Goal: Task Accomplishment & Management: Manage account settings

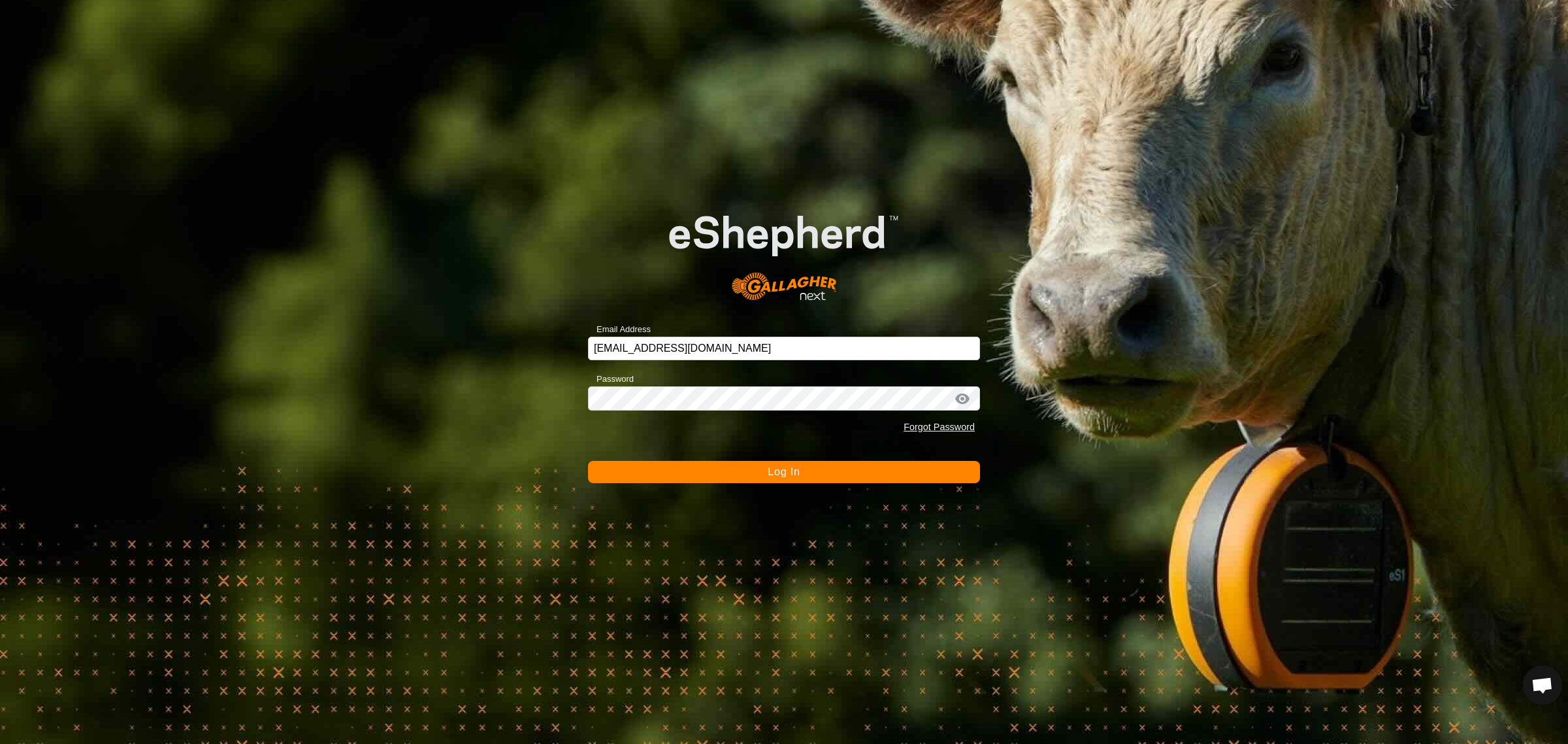
click at [779, 468] on span "Log In" at bounding box center [784, 471] width 32 height 11
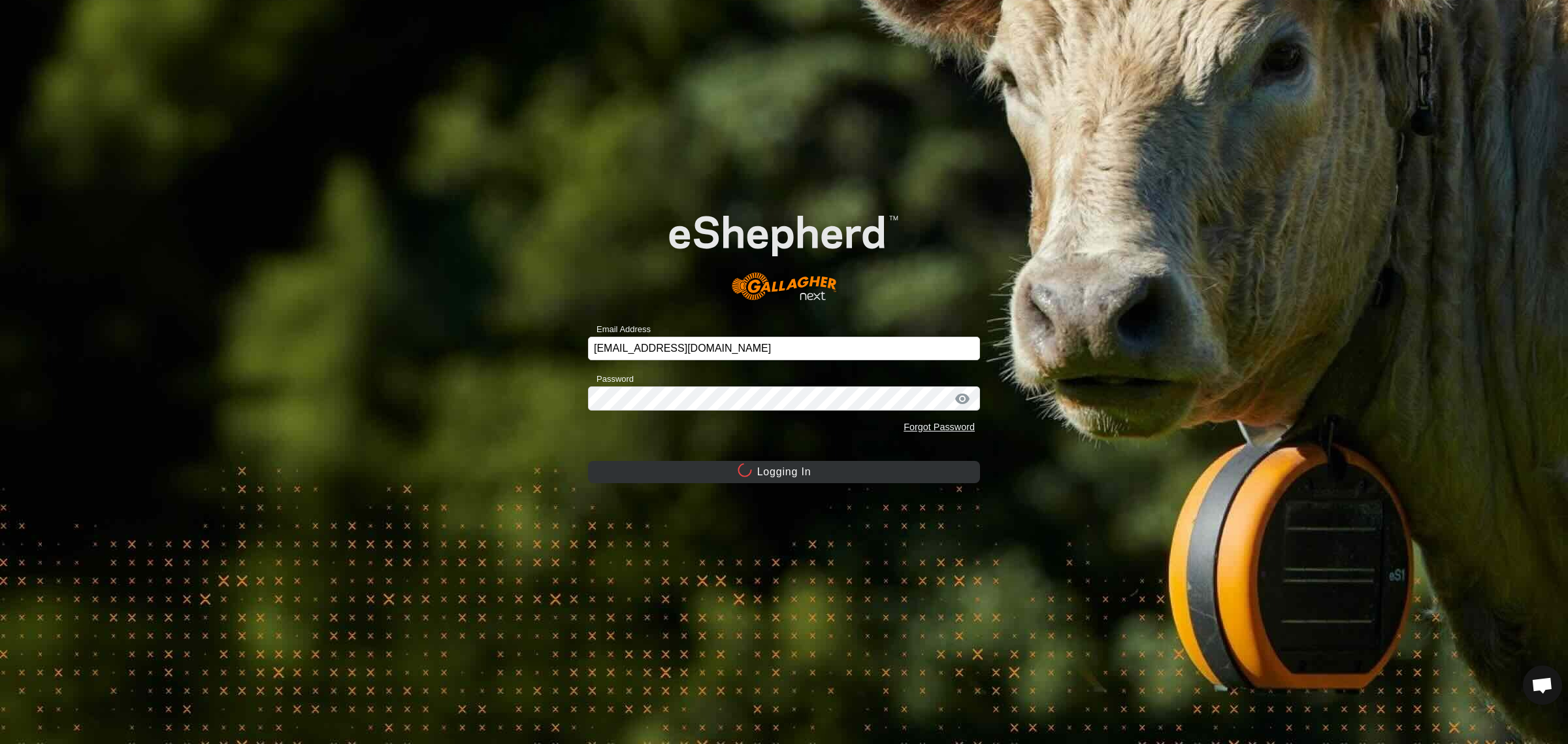
click at [769, 471] on button "Logging In" at bounding box center [784, 472] width 392 height 23
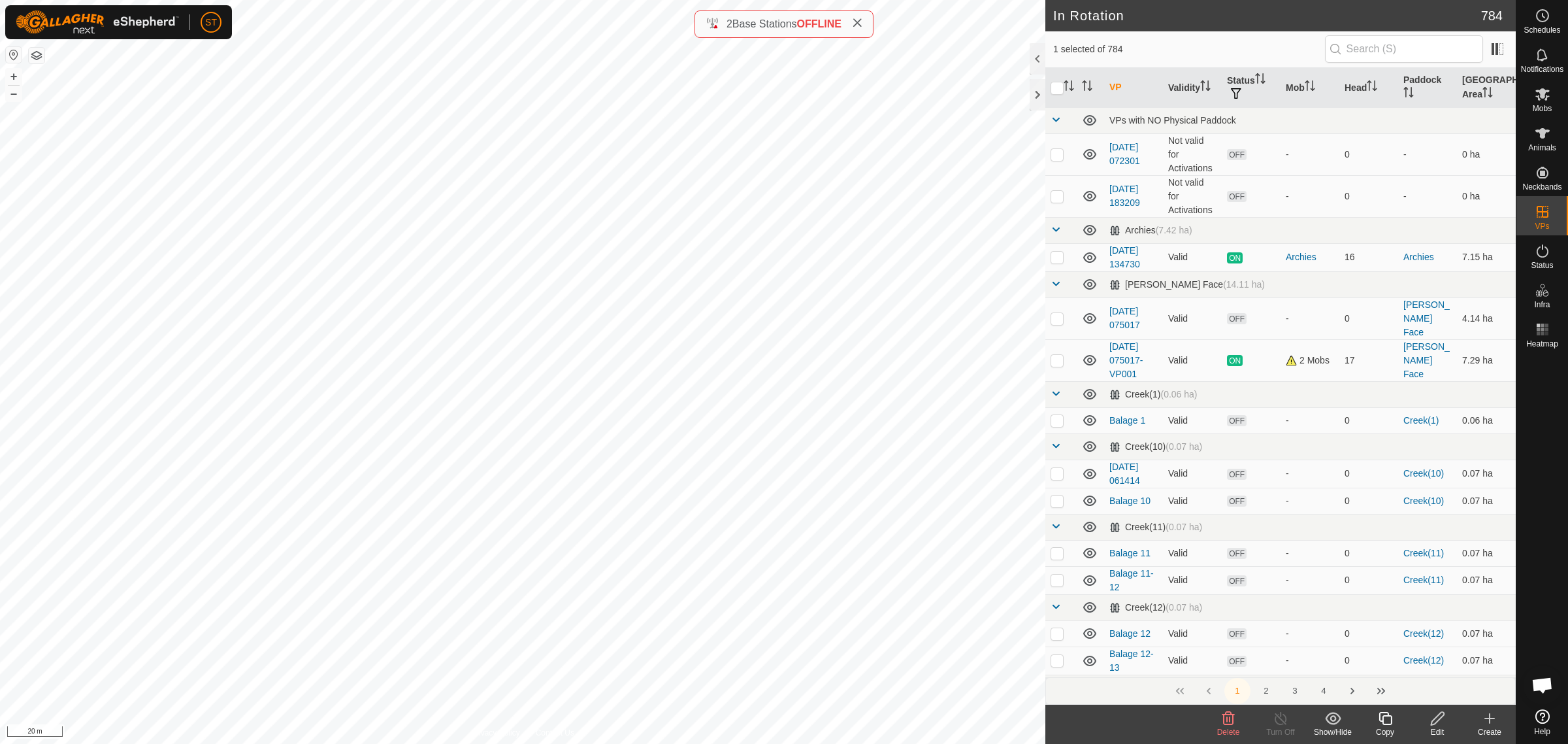
click at [1226, 722] on icon at bounding box center [1228, 718] width 13 height 13
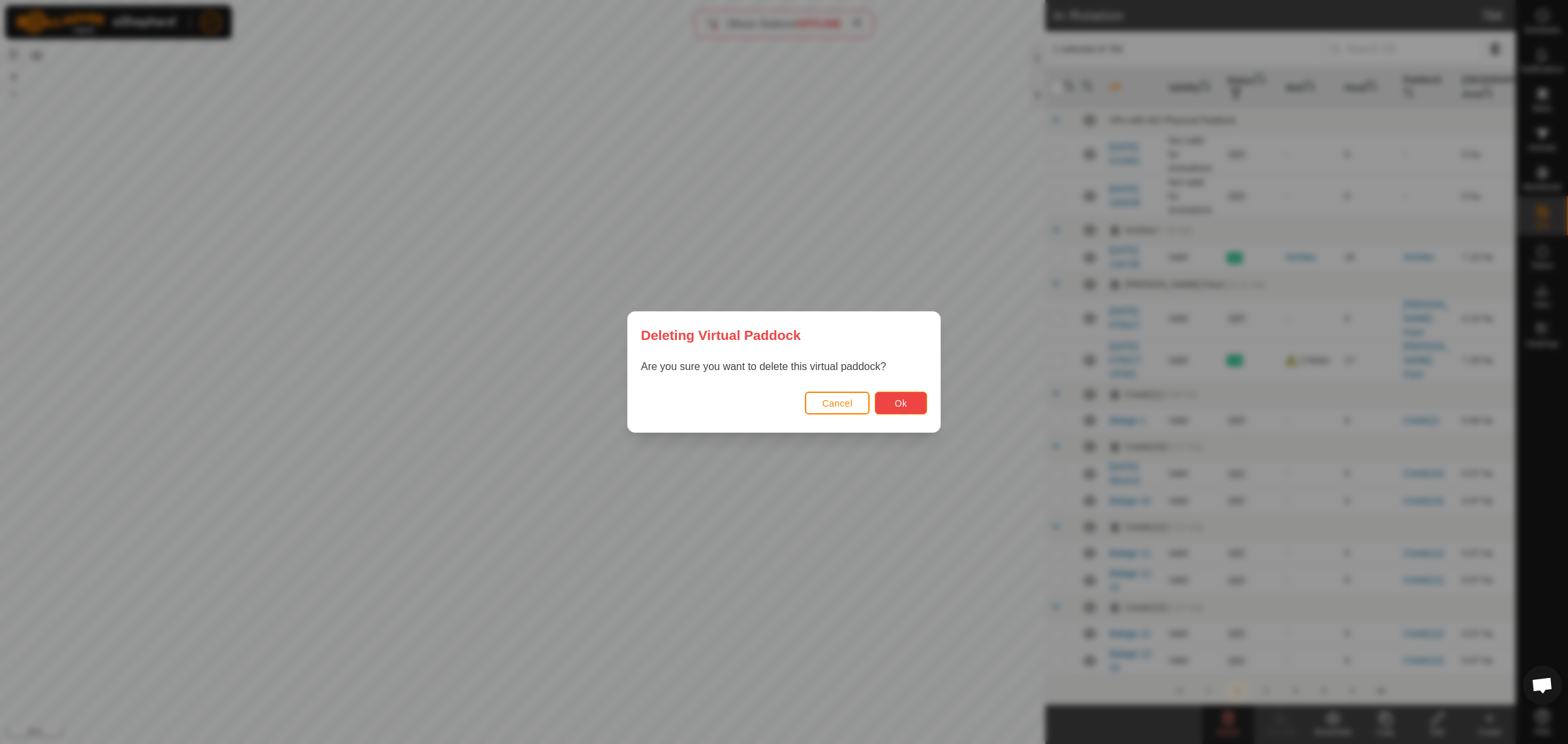
click at [896, 409] on button "Ok" at bounding box center [901, 403] width 53 height 23
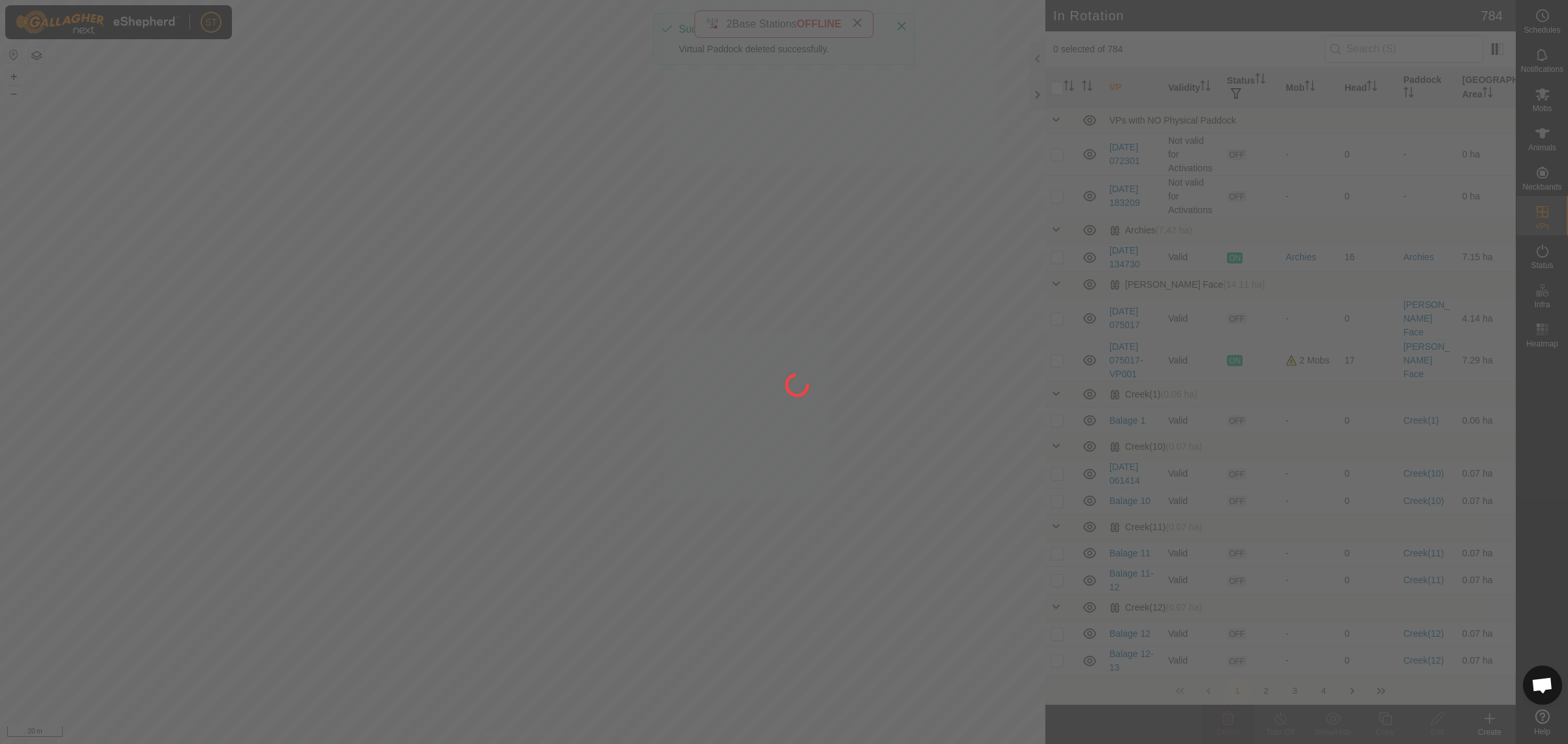
checkbox input "false"
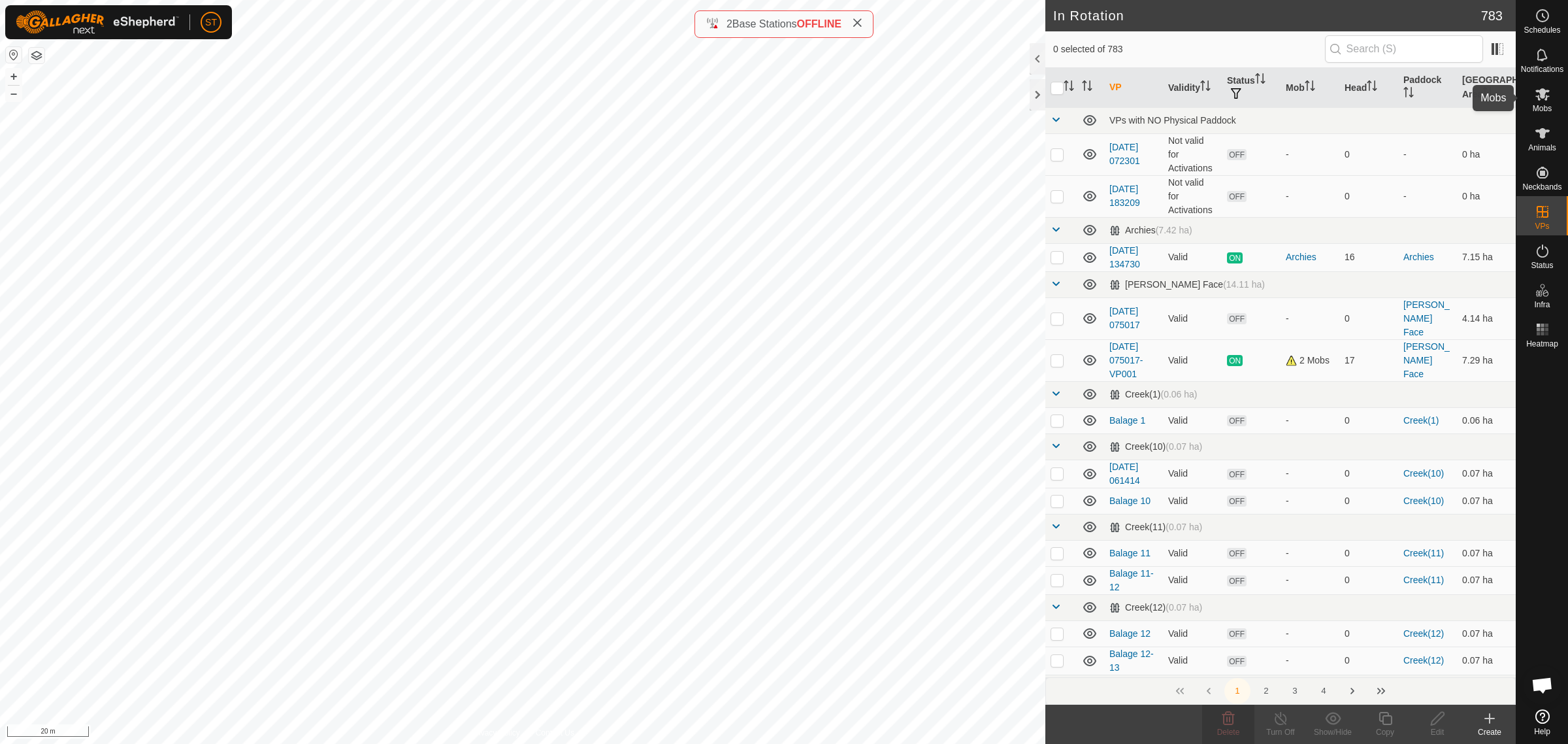
click at [1544, 89] on icon at bounding box center [1542, 94] width 14 height 13
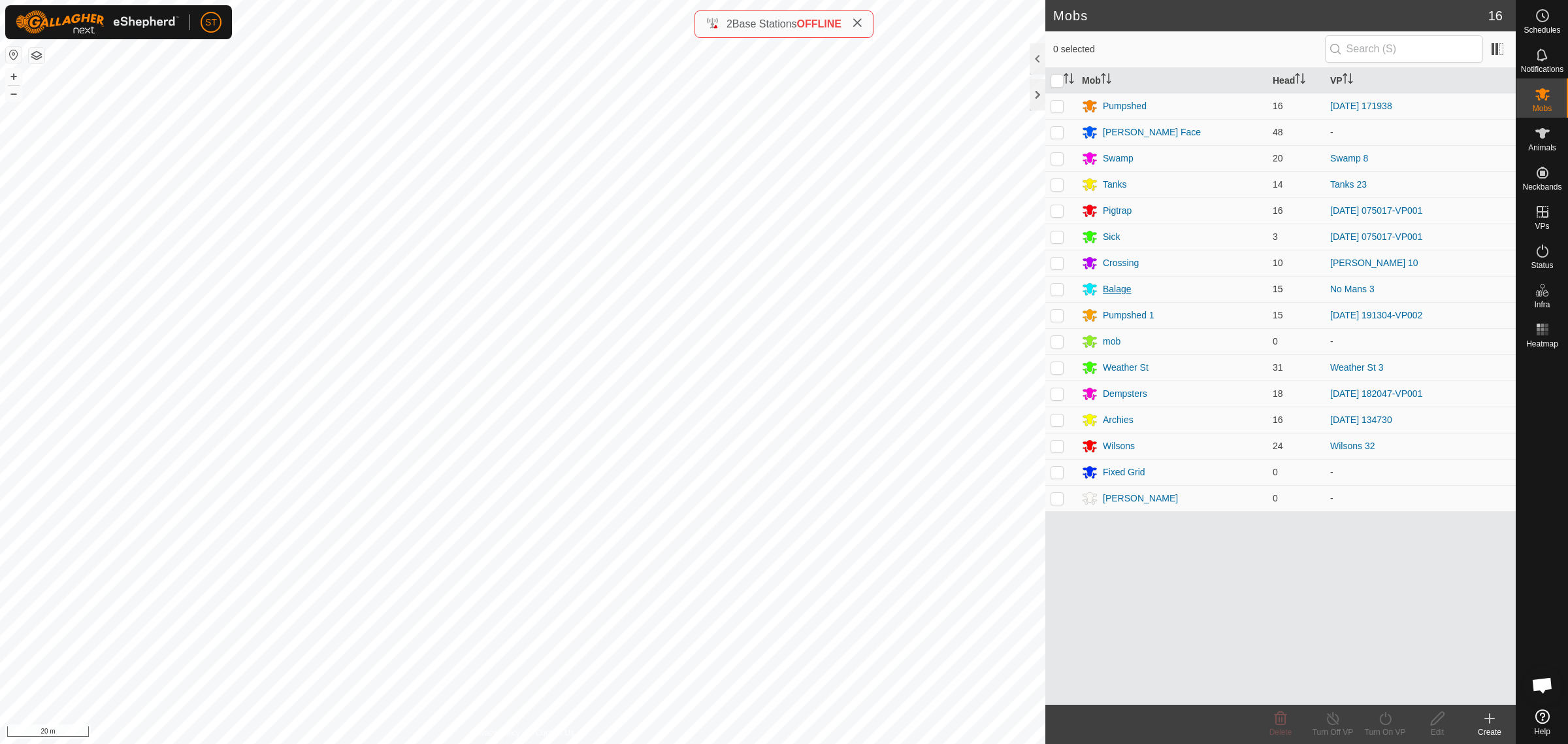
click at [1112, 289] on div "Balage" at bounding box center [1117, 289] width 29 height 14
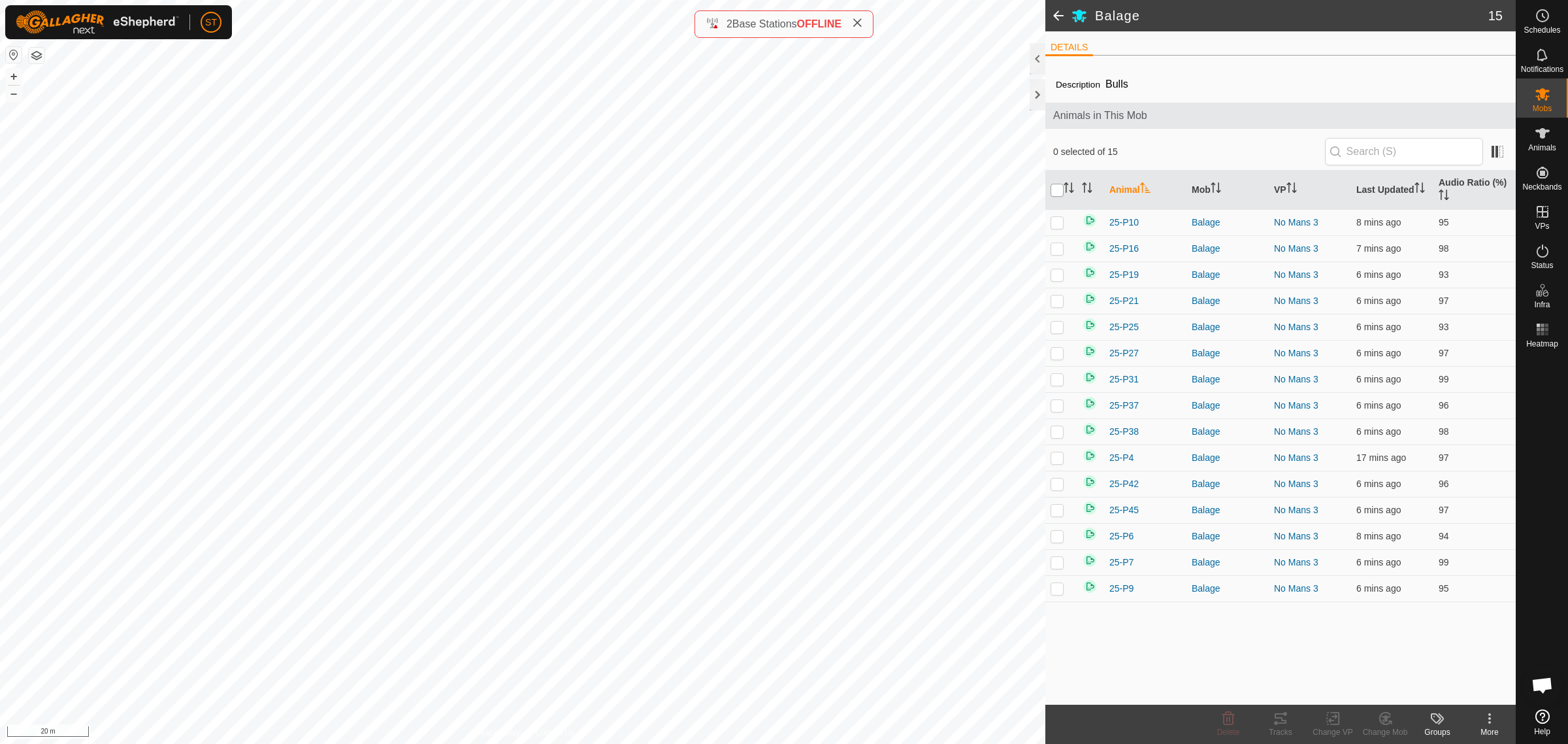
click at [1056, 186] on input "checkbox" at bounding box center [1056, 189] width 13 height 13
checkbox input "true"
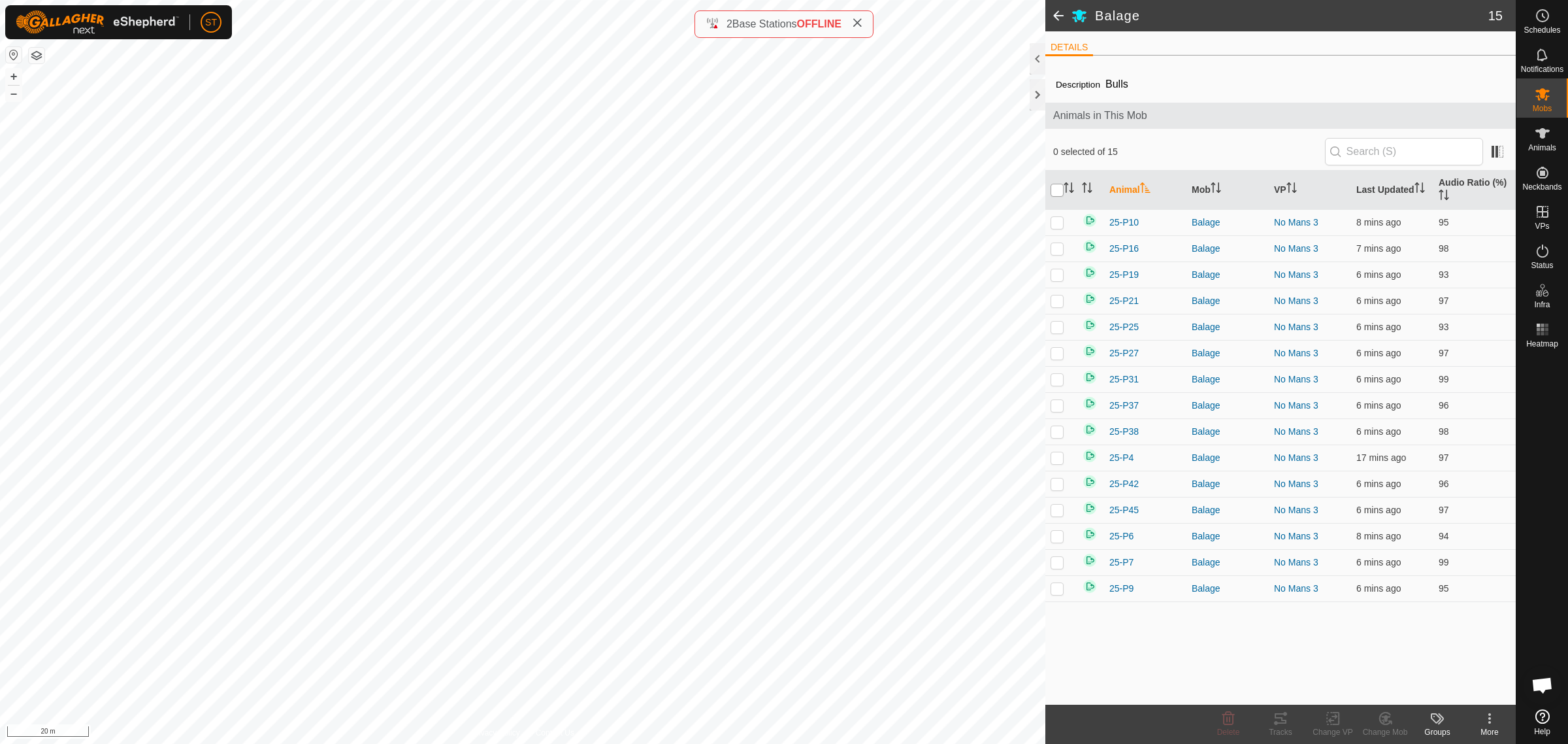
checkbox input "true"
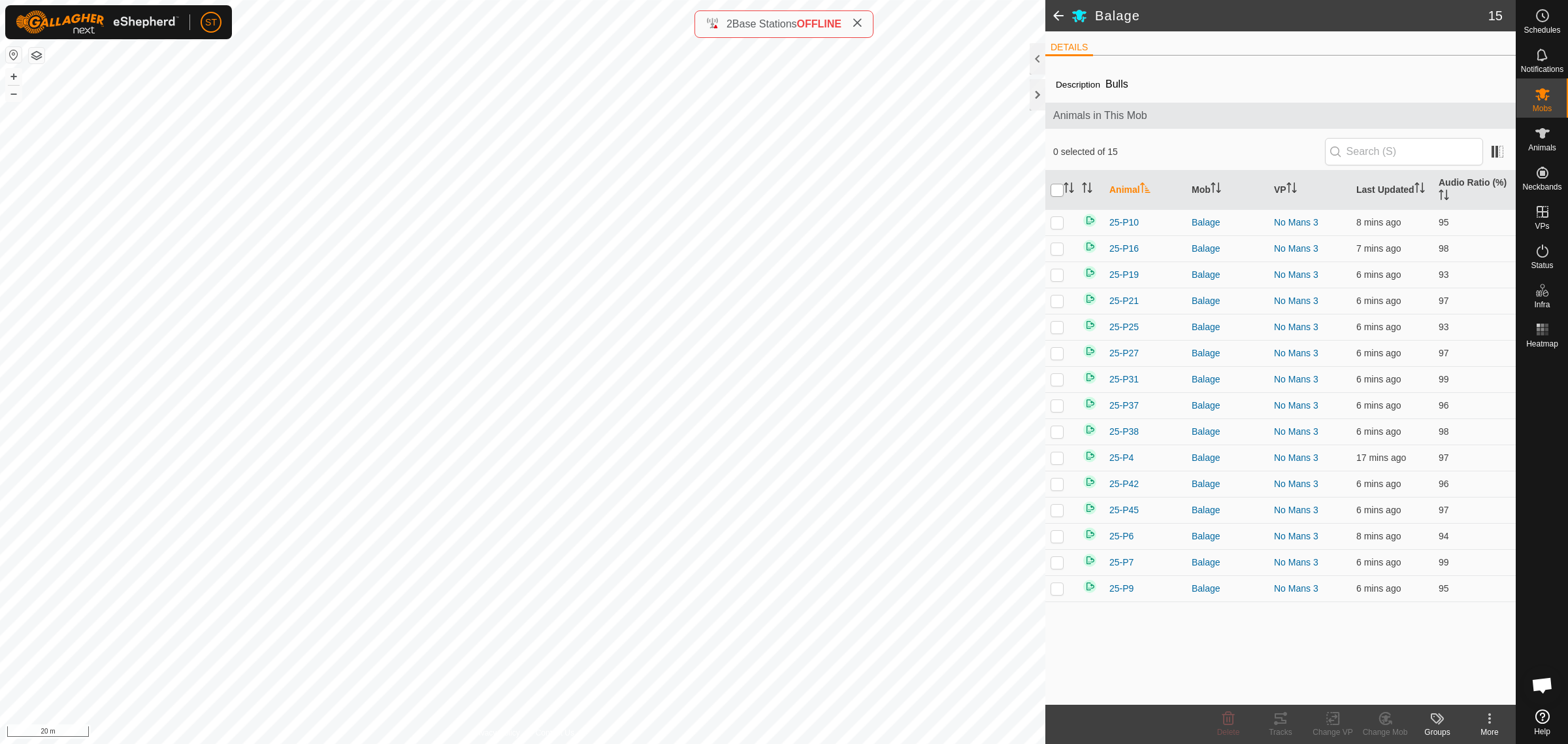
checkbox input "true"
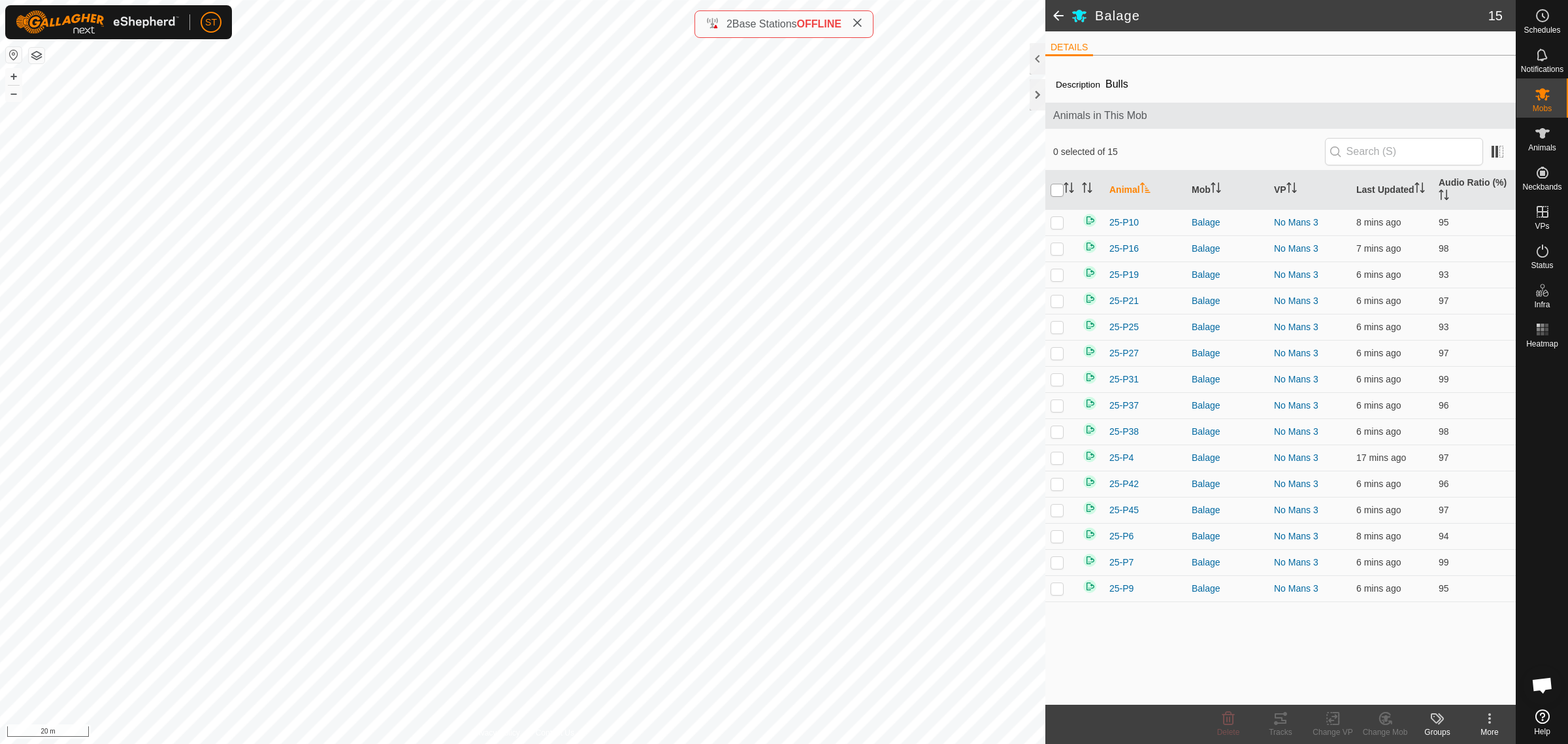
checkbox input "true"
click at [1328, 722] on icon at bounding box center [1333, 718] width 17 height 16
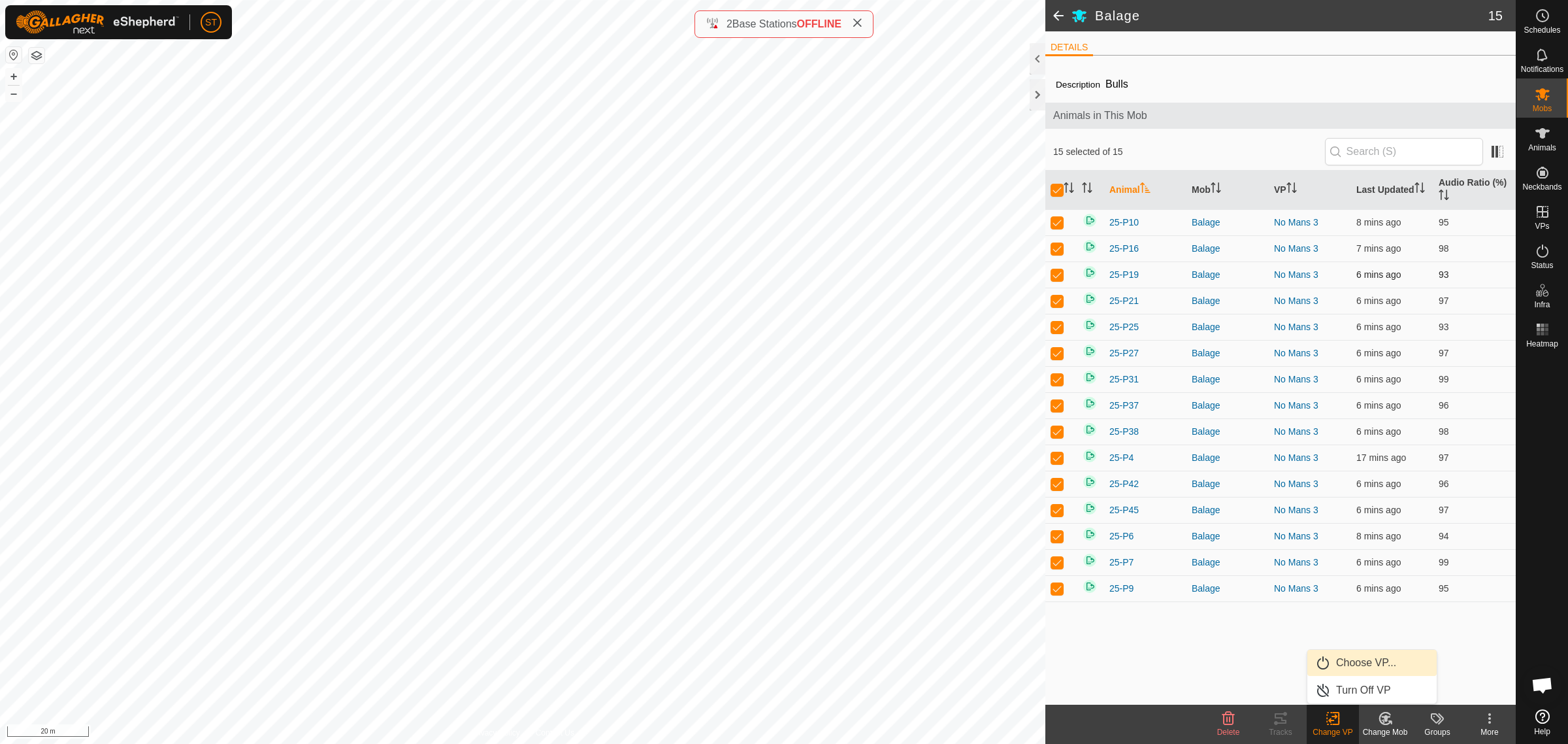
click at [1367, 662] on span "Choose VP..." at bounding box center [1366, 662] width 60 height 16
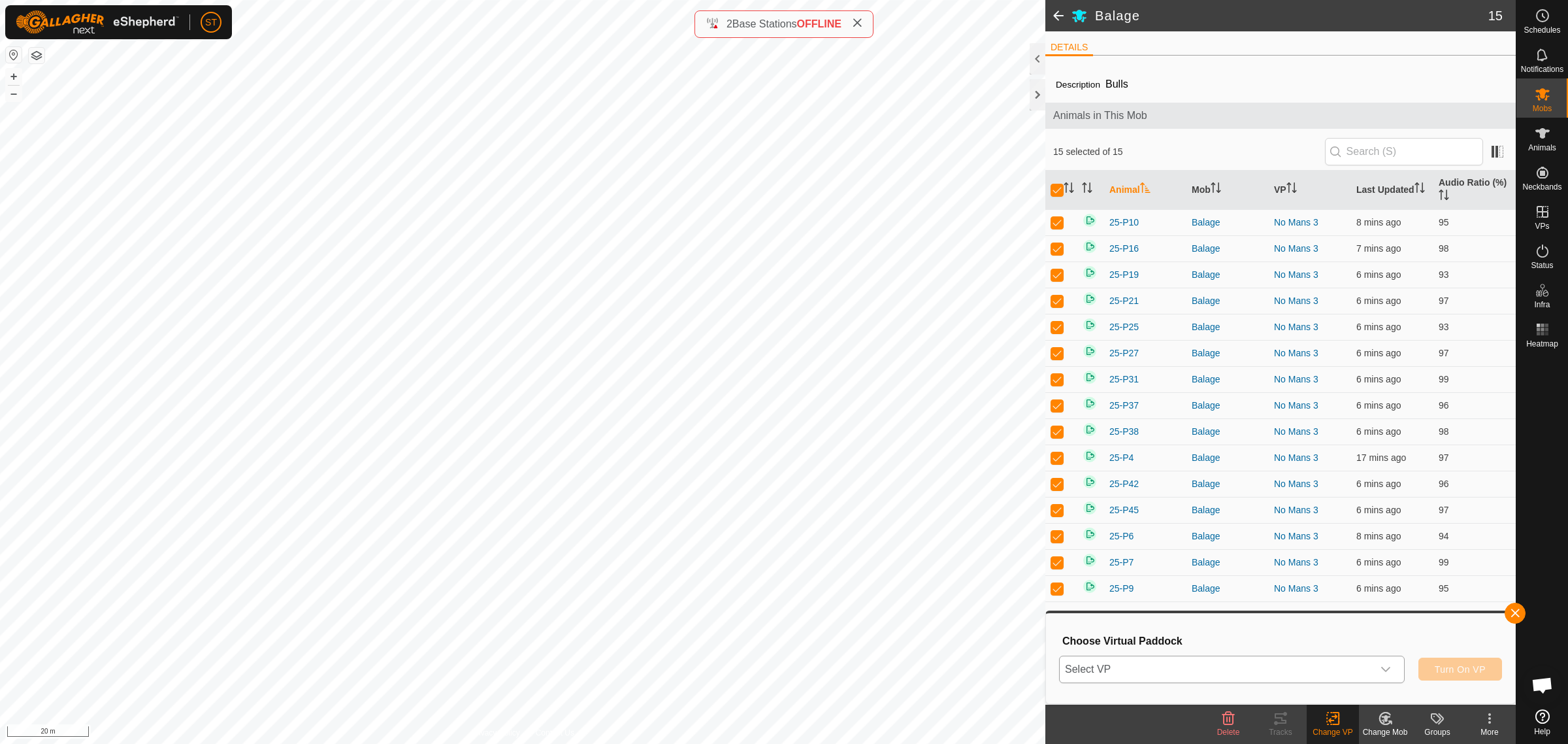
click at [1385, 670] on icon "dropdown trigger" at bounding box center [1385, 669] width 9 height 5
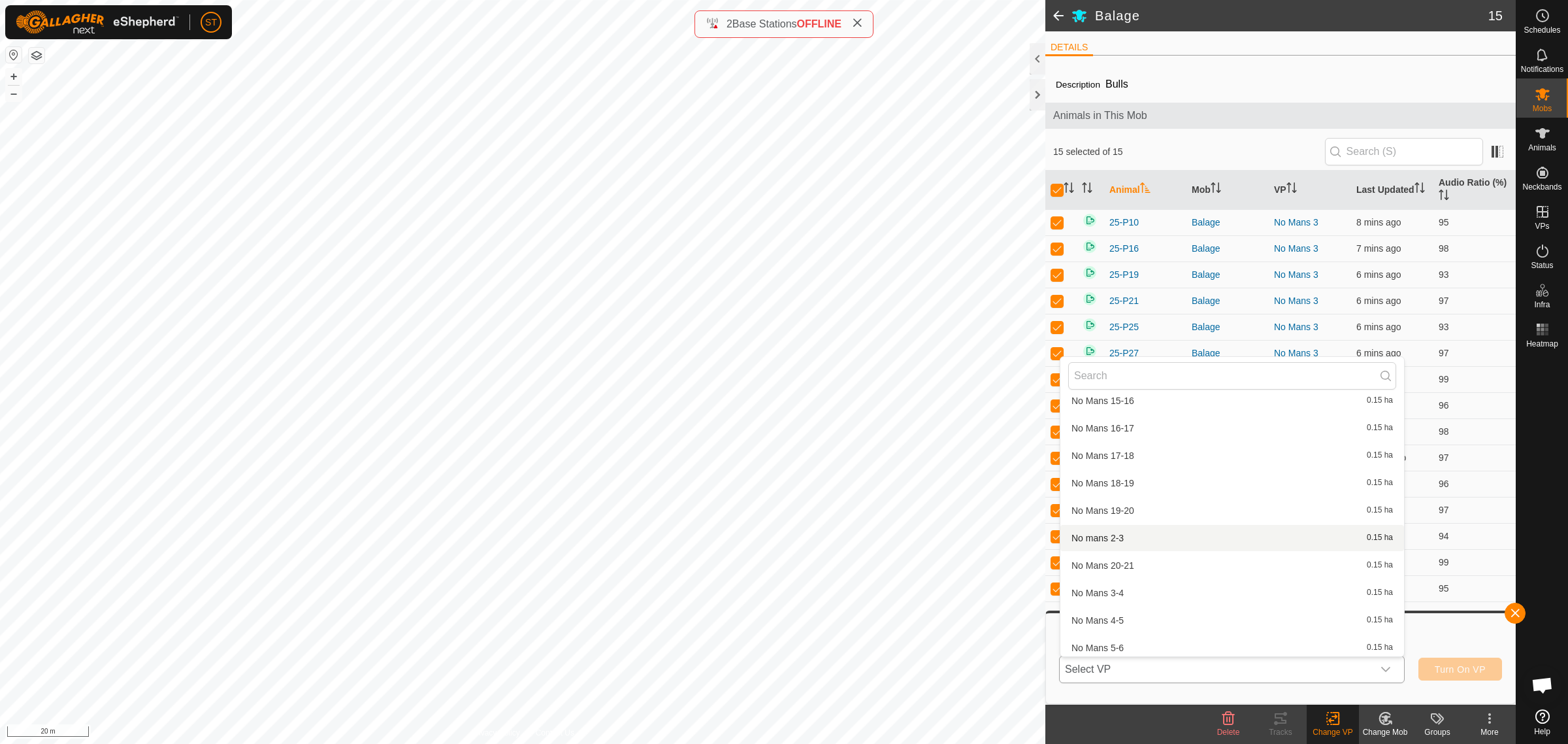
scroll to position [13397, 0]
click at [1105, 526] on li "No Mans 4-5 0.15 ha" at bounding box center [1231, 537] width 343 height 26
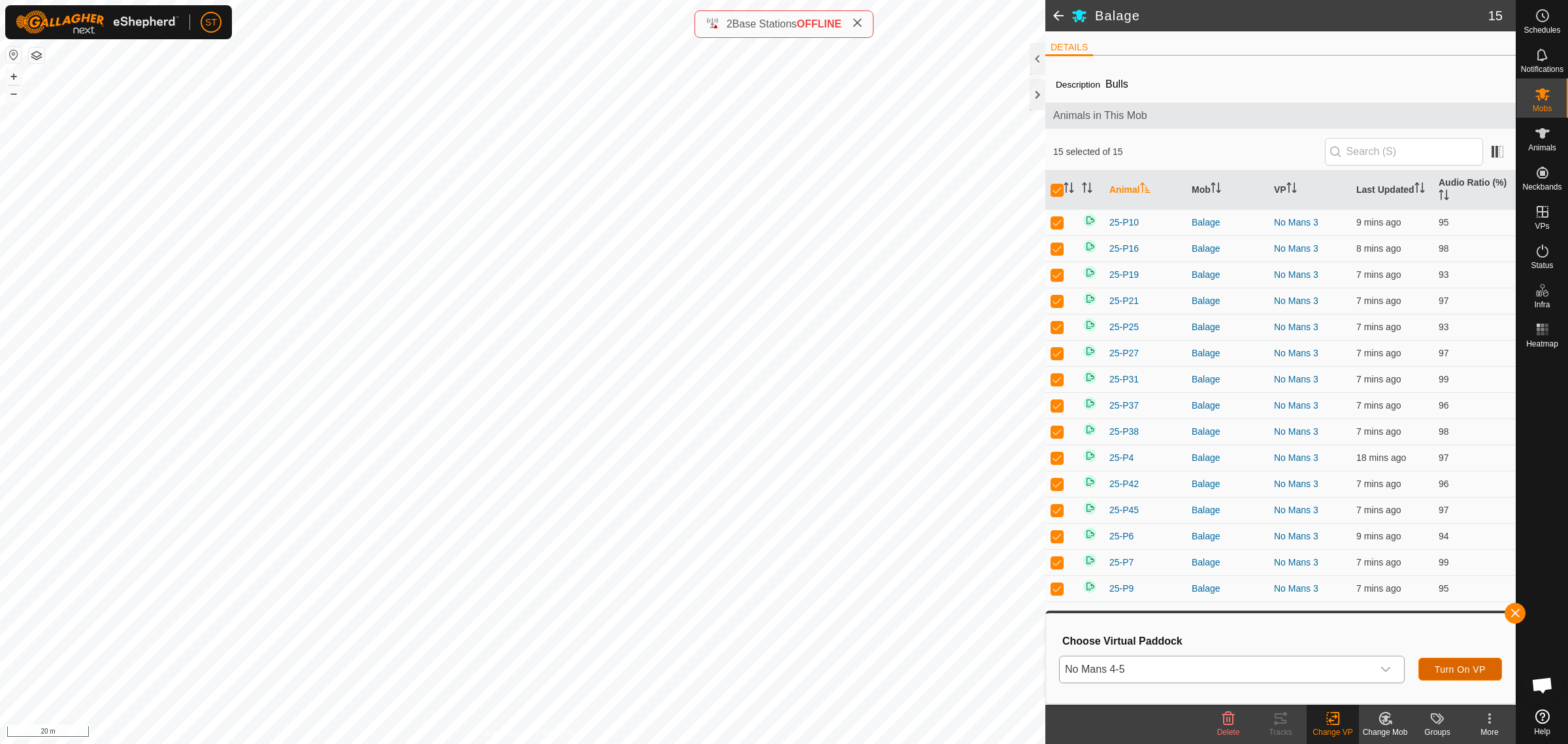
click at [1446, 667] on span "Turn On VP" at bounding box center [1461, 669] width 51 height 11
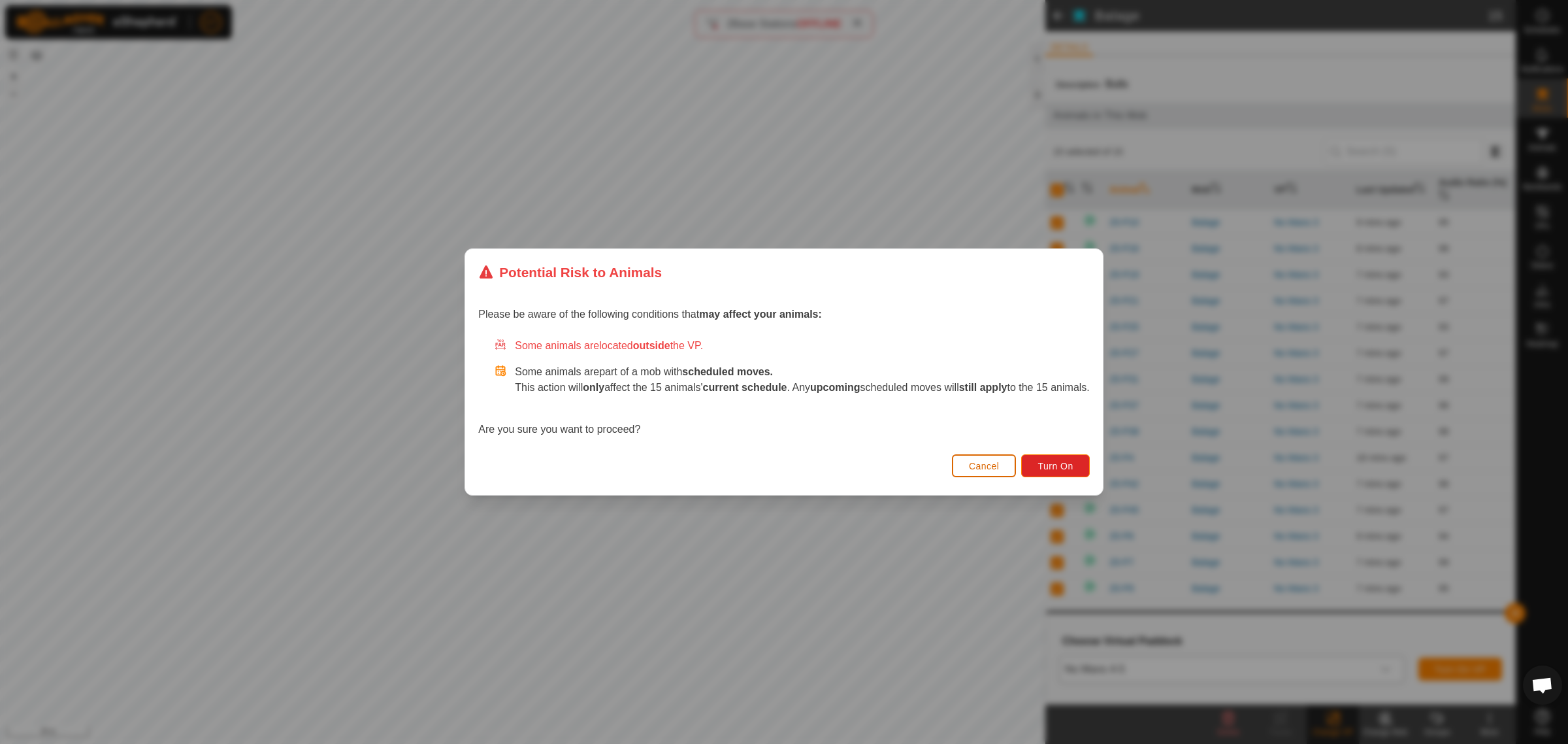
click at [989, 463] on span "Cancel" at bounding box center [984, 466] width 31 height 11
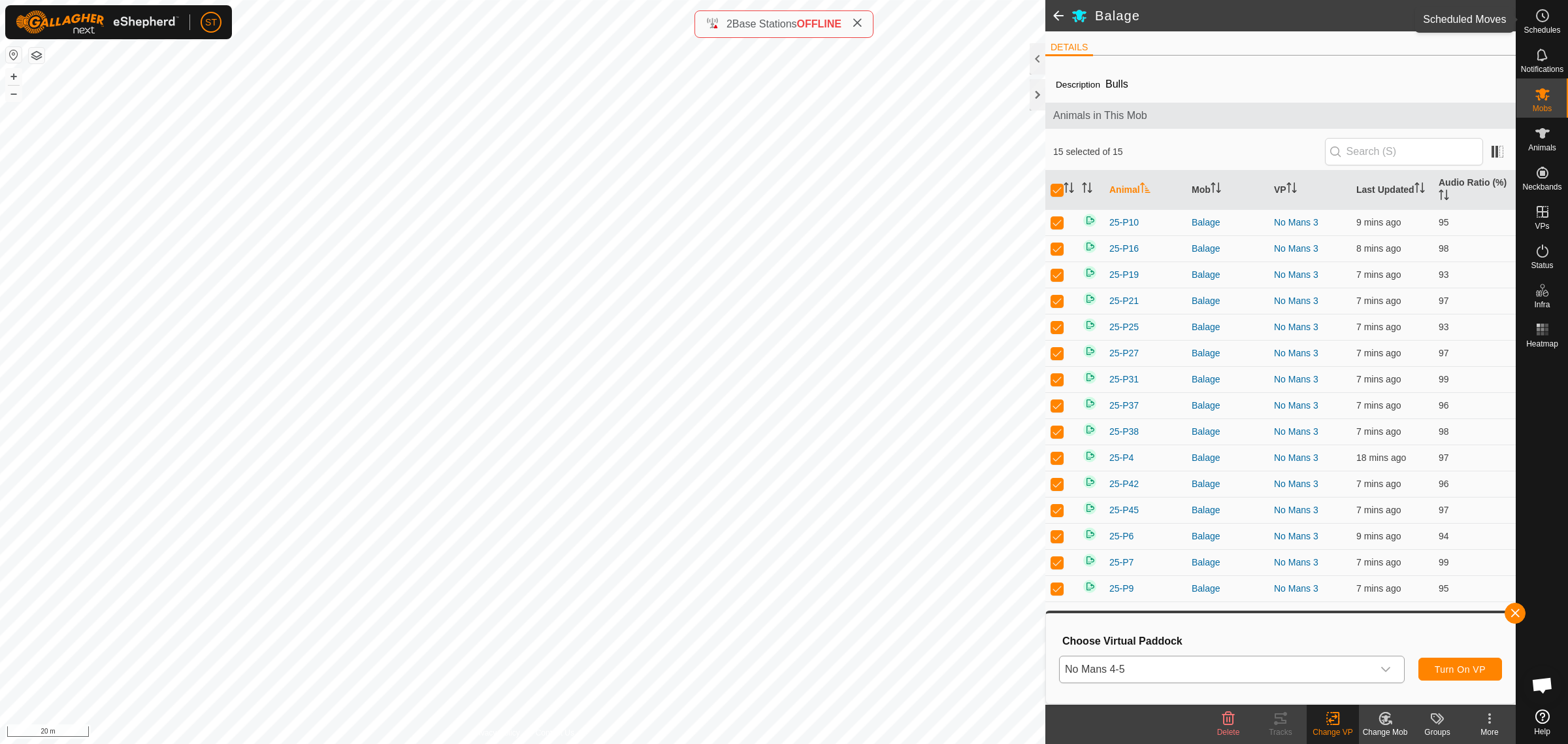
click at [1542, 21] on circle at bounding box center [1542, 16] width 12 height 12
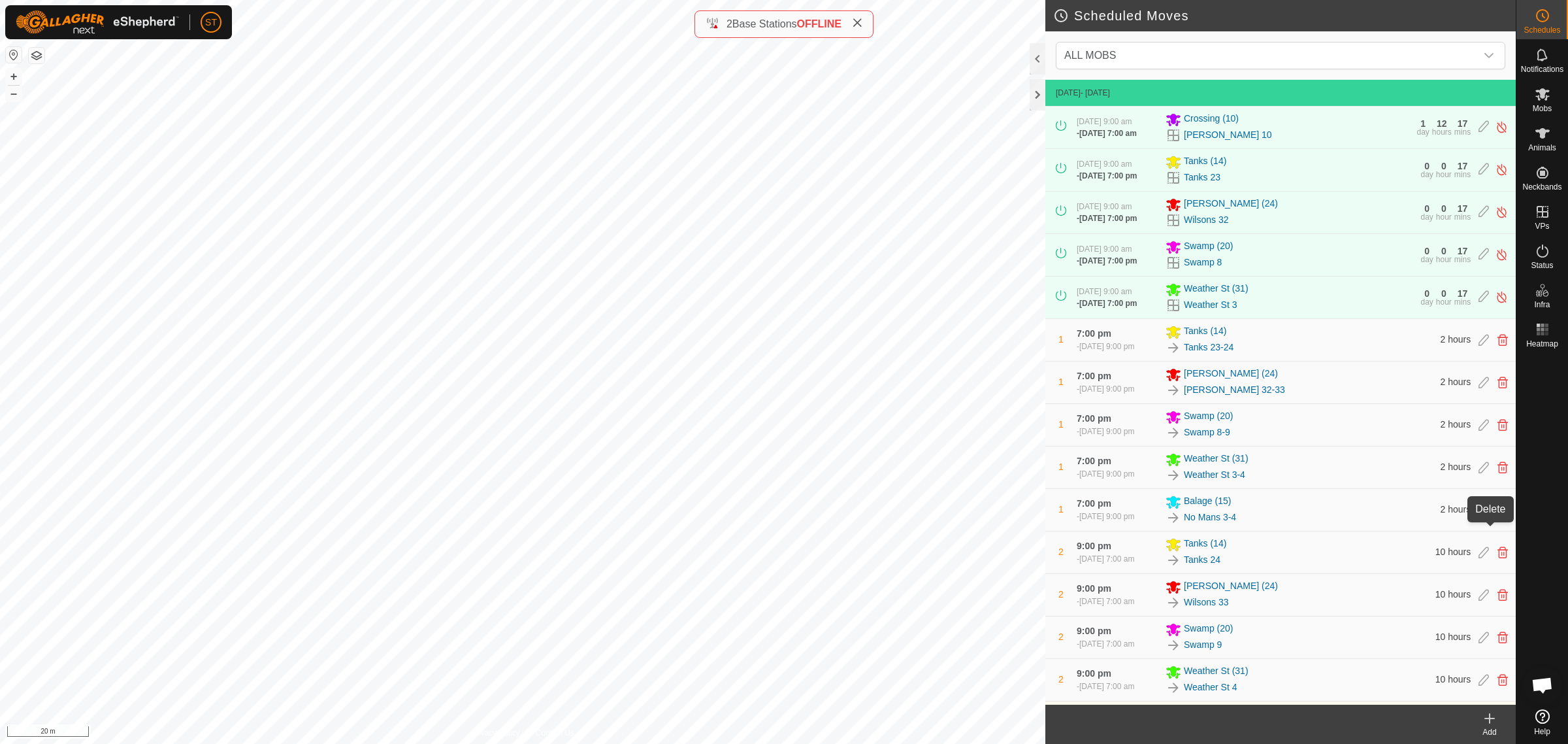
click at [1497, 516] on icon at bounding box center [1503, 510] width 11 height 12
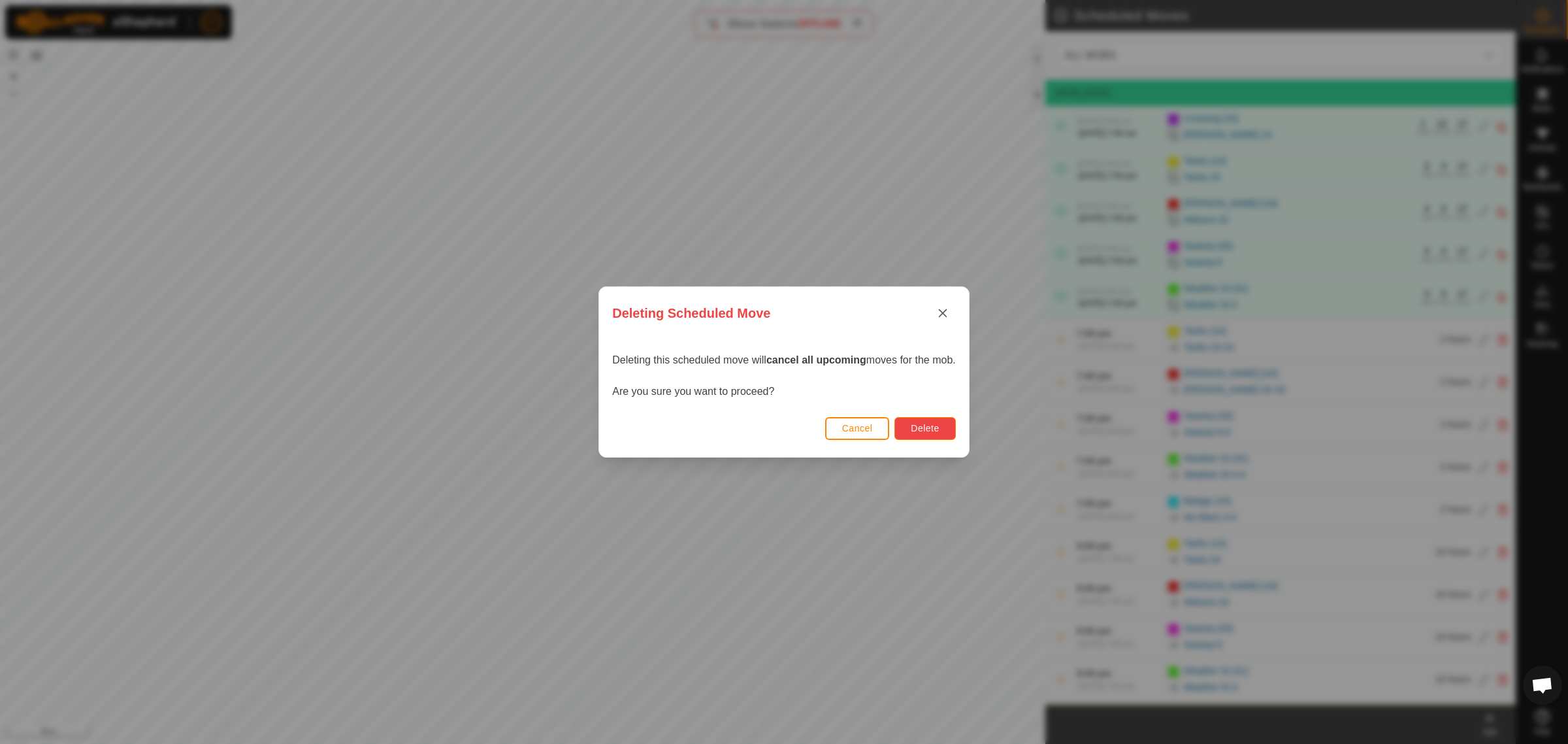
click at [908, 423] on button "Delete" at bounding box center [924, 428] width 61 height 23
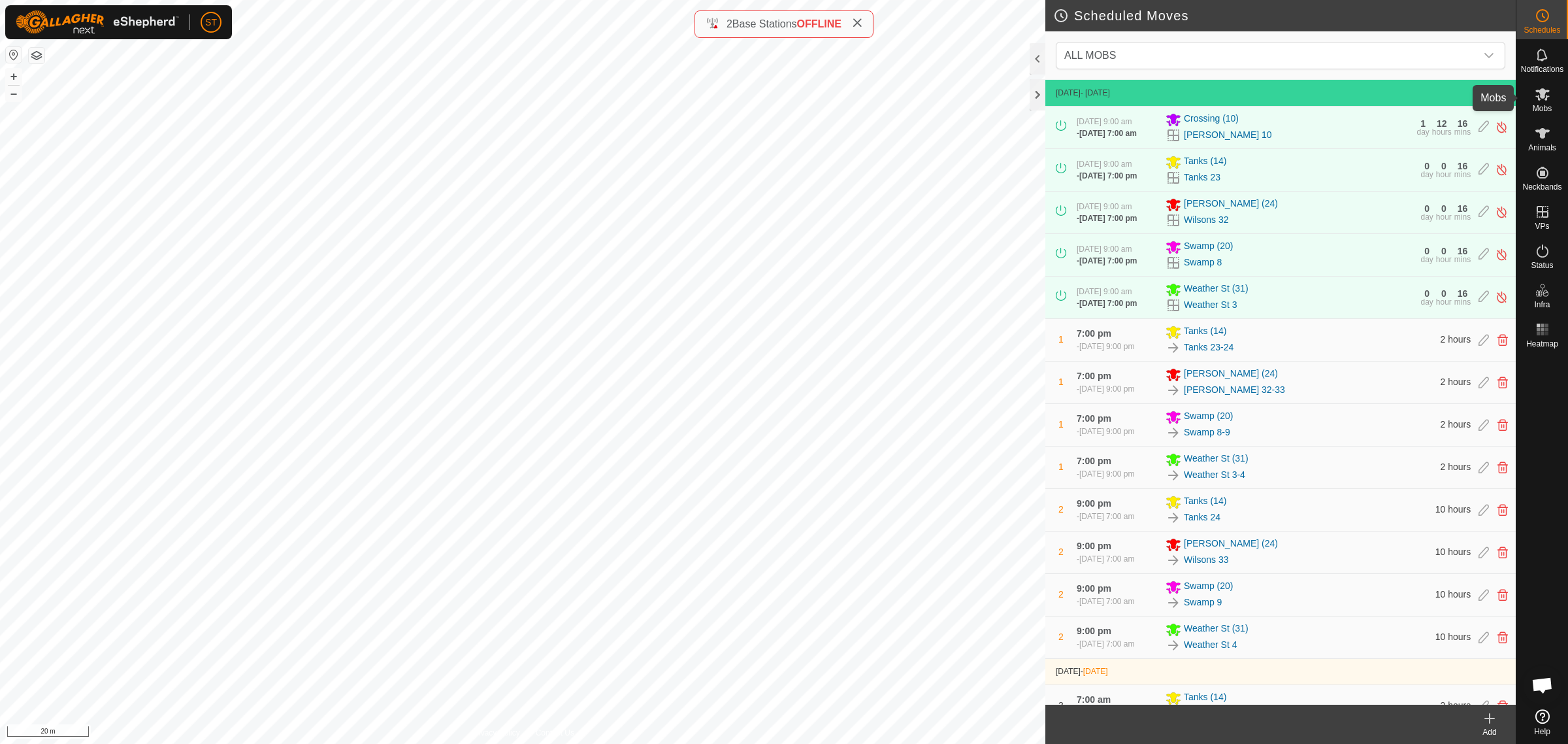
click at [1542, 95] on icon at bounding box center [1542, 94] width 14 height 13
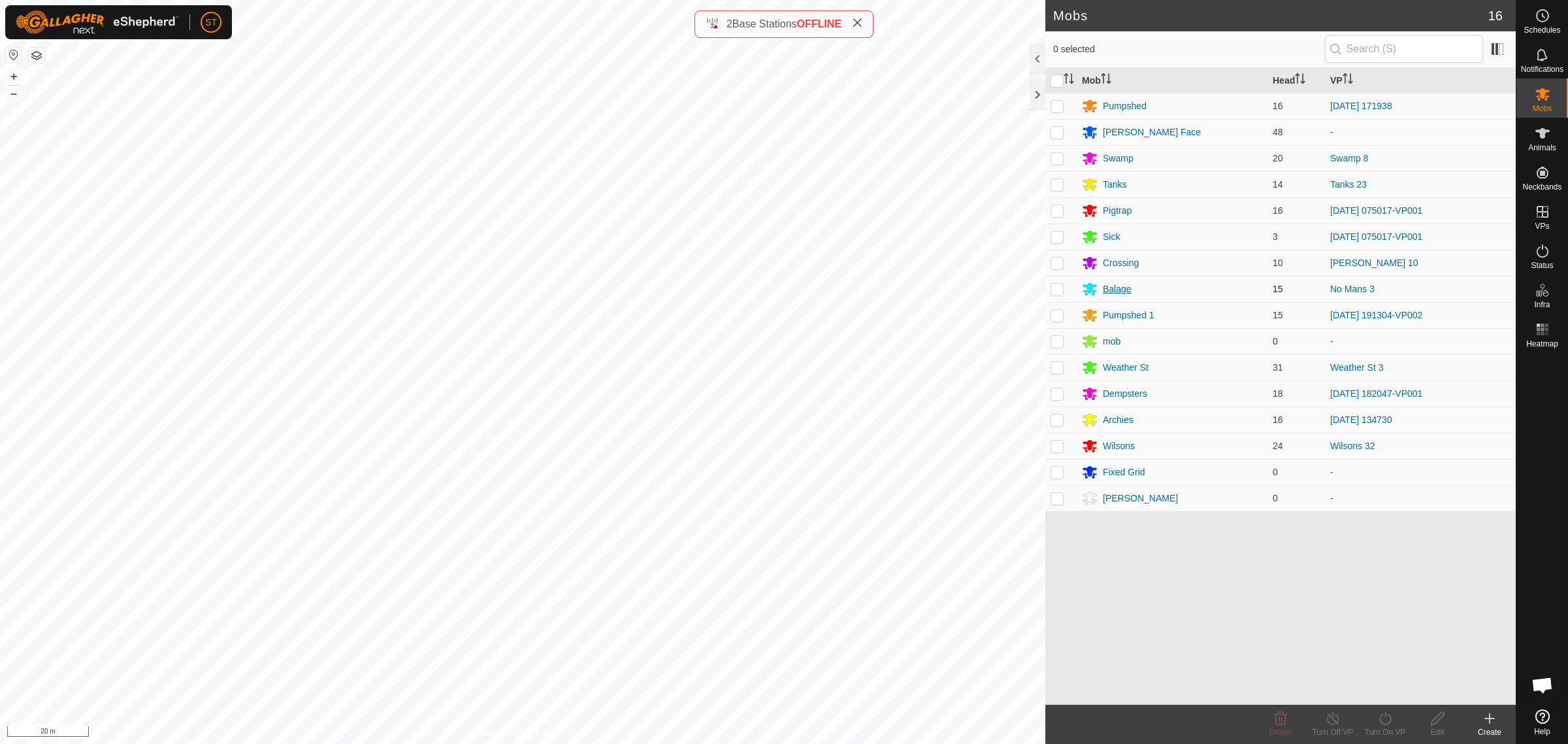
click at [1112, 286] on div "Balage" at bounding box center [1117, 289] width 29 height 14
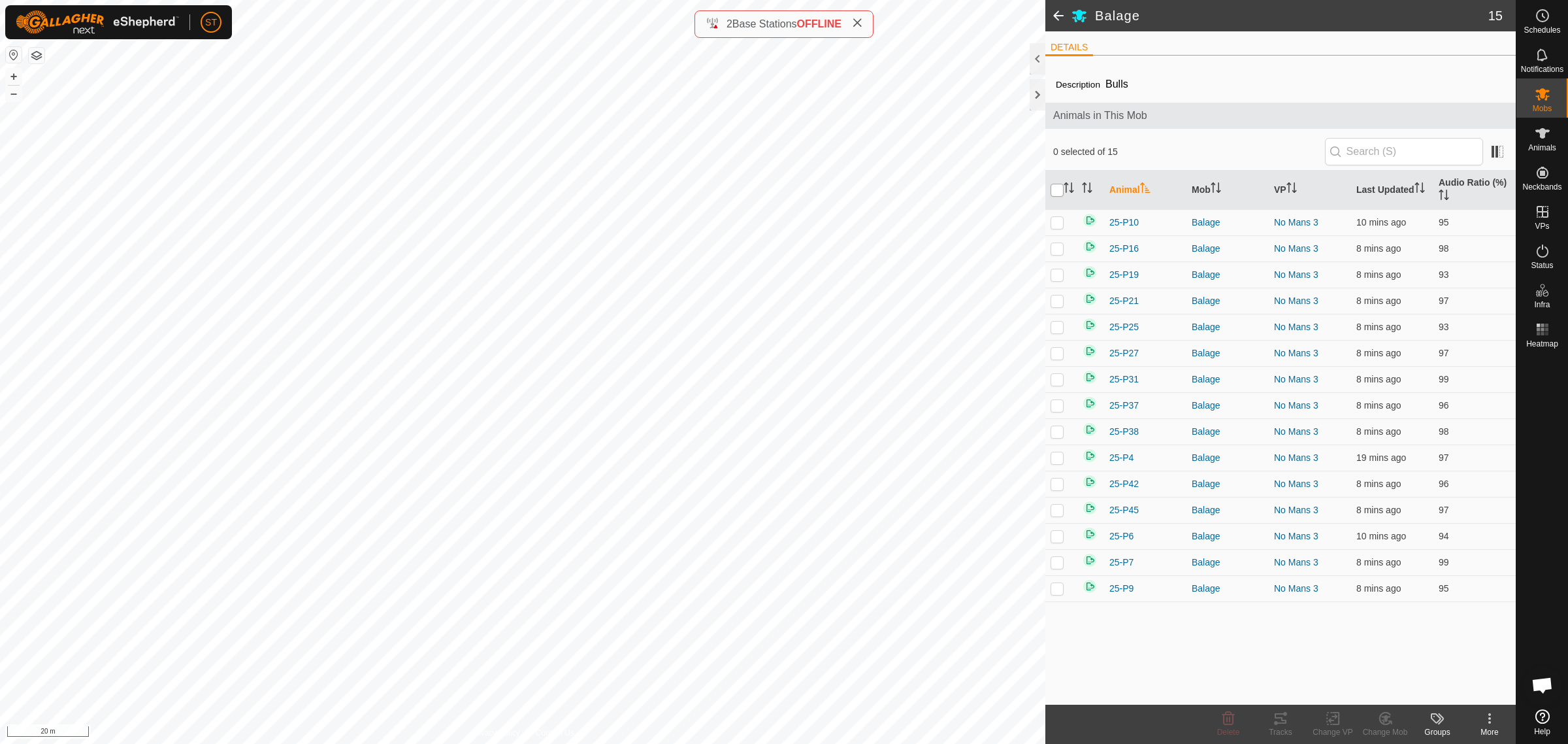
click at [1055, 185] on input "checkbox" at bounding box center [1056, 189] width 13 height 13
checkbox input "true"
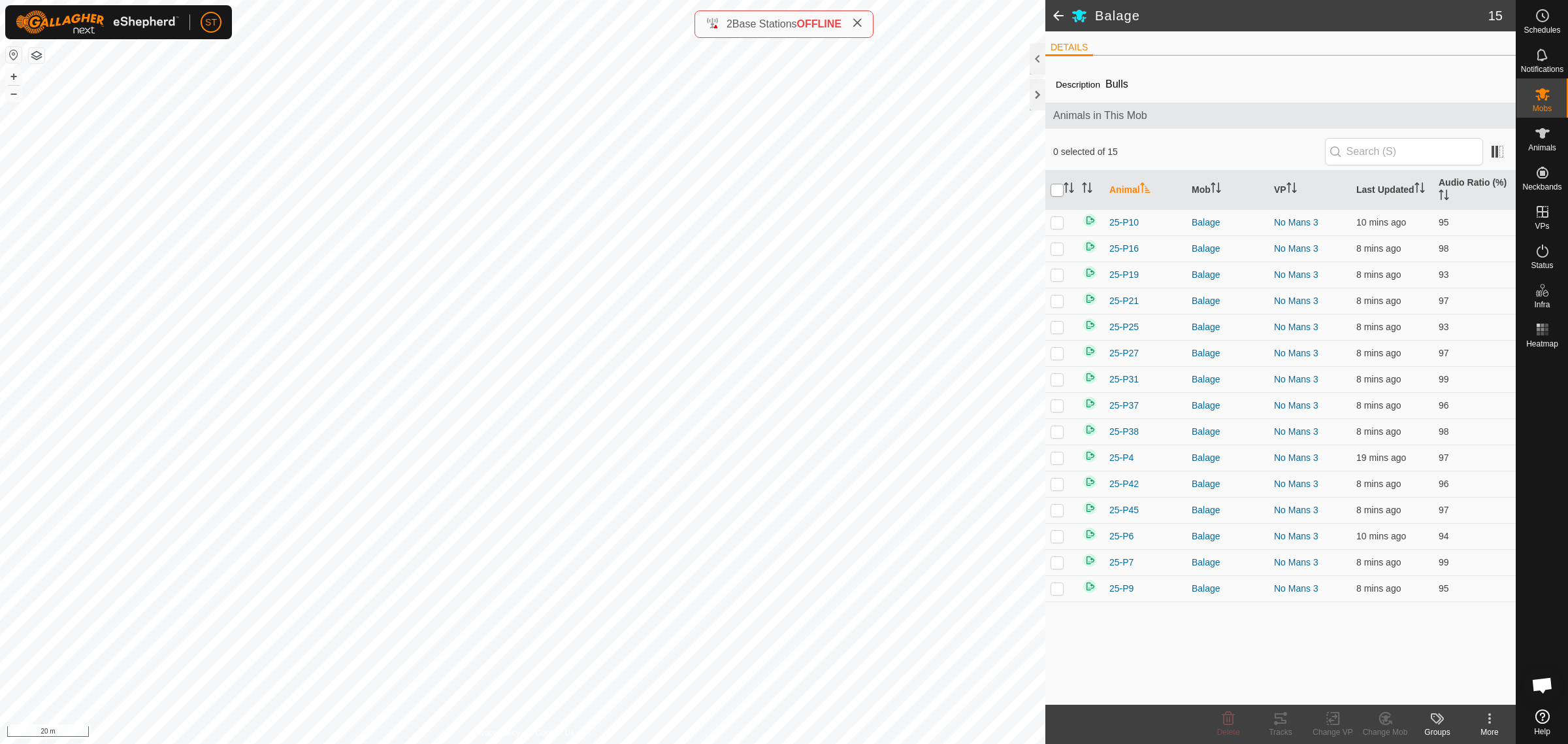
checkbox input "true"
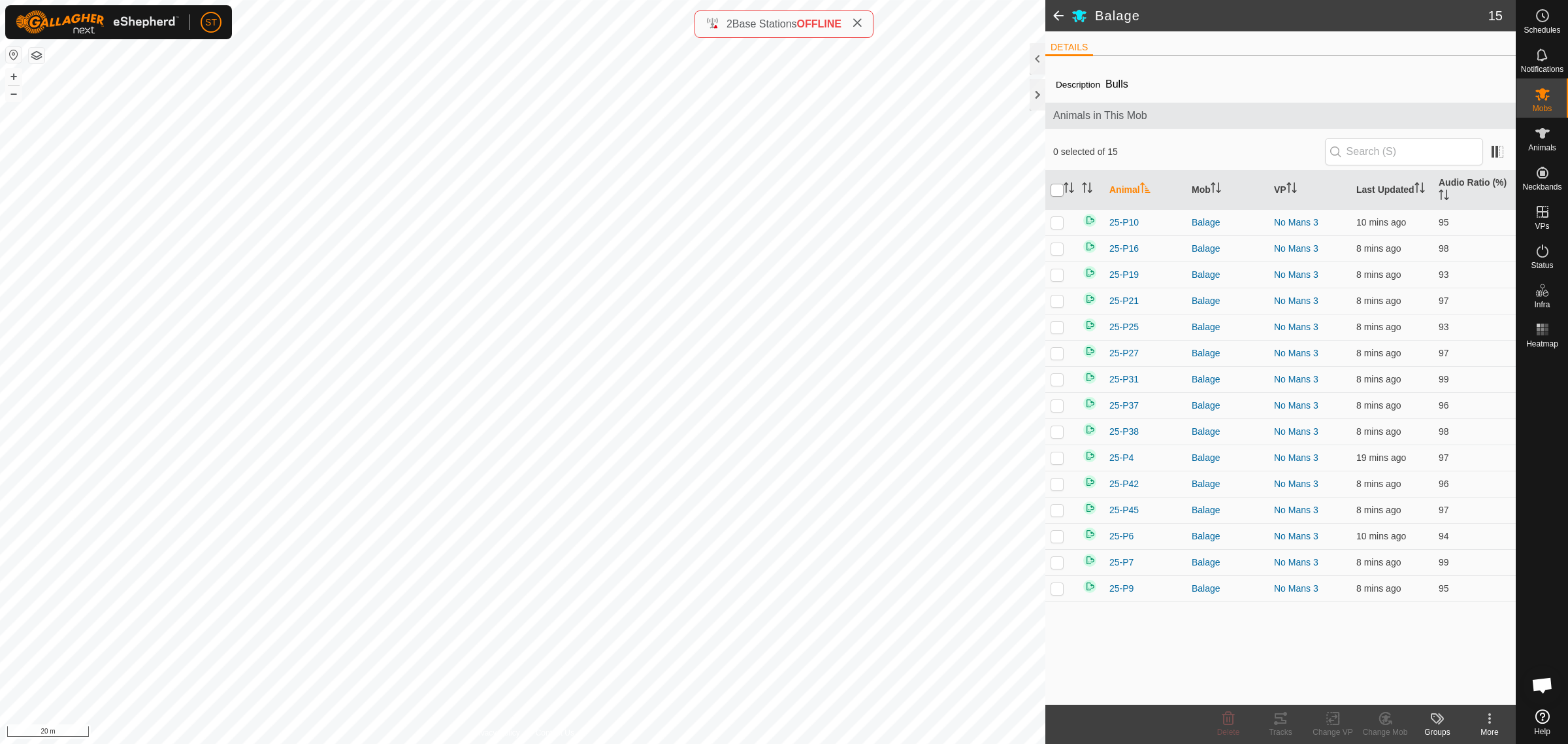
checkbox input "true"
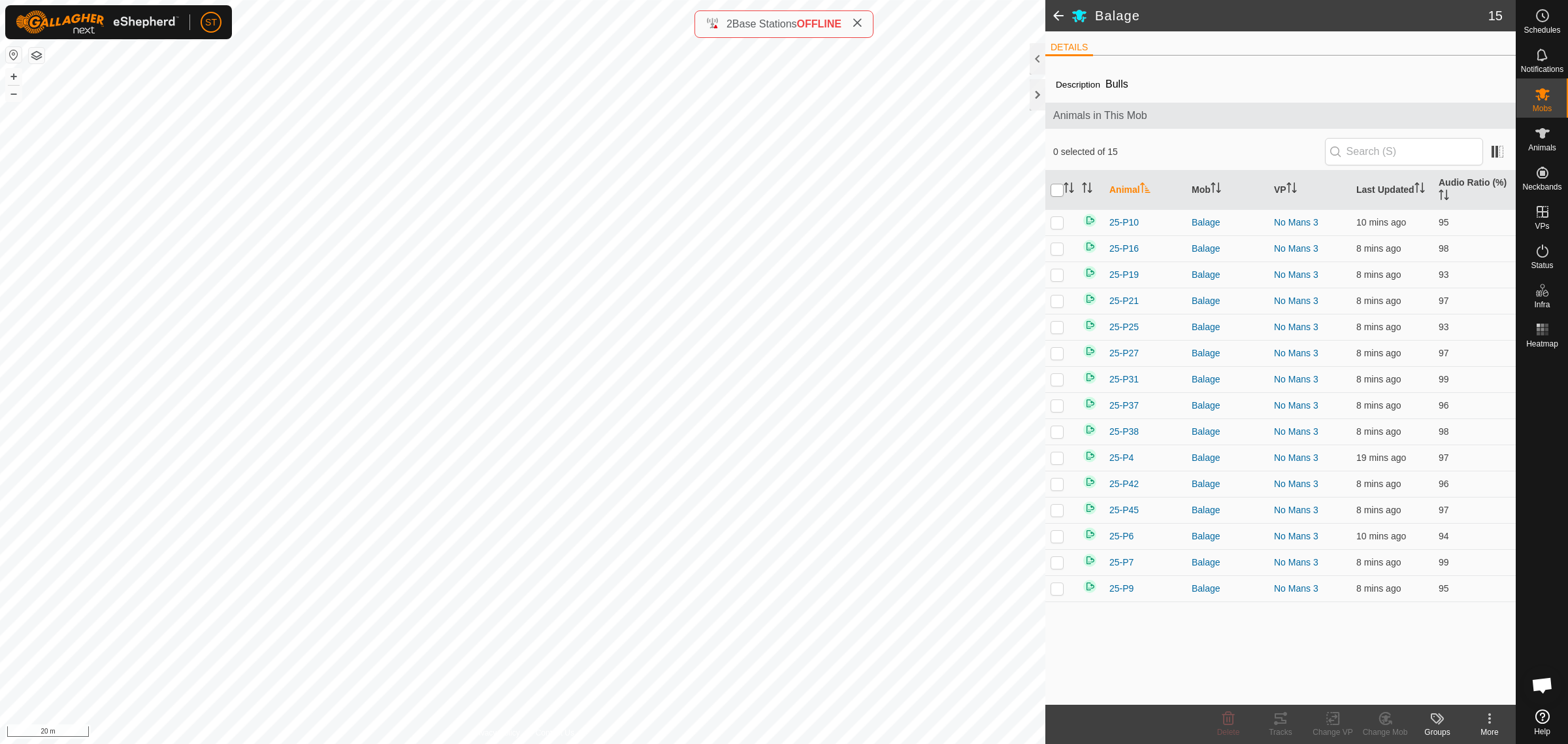
checkbox input "true"
click at [1325, 719] on icon at bounding box center [1333, 718] width 17 height 16
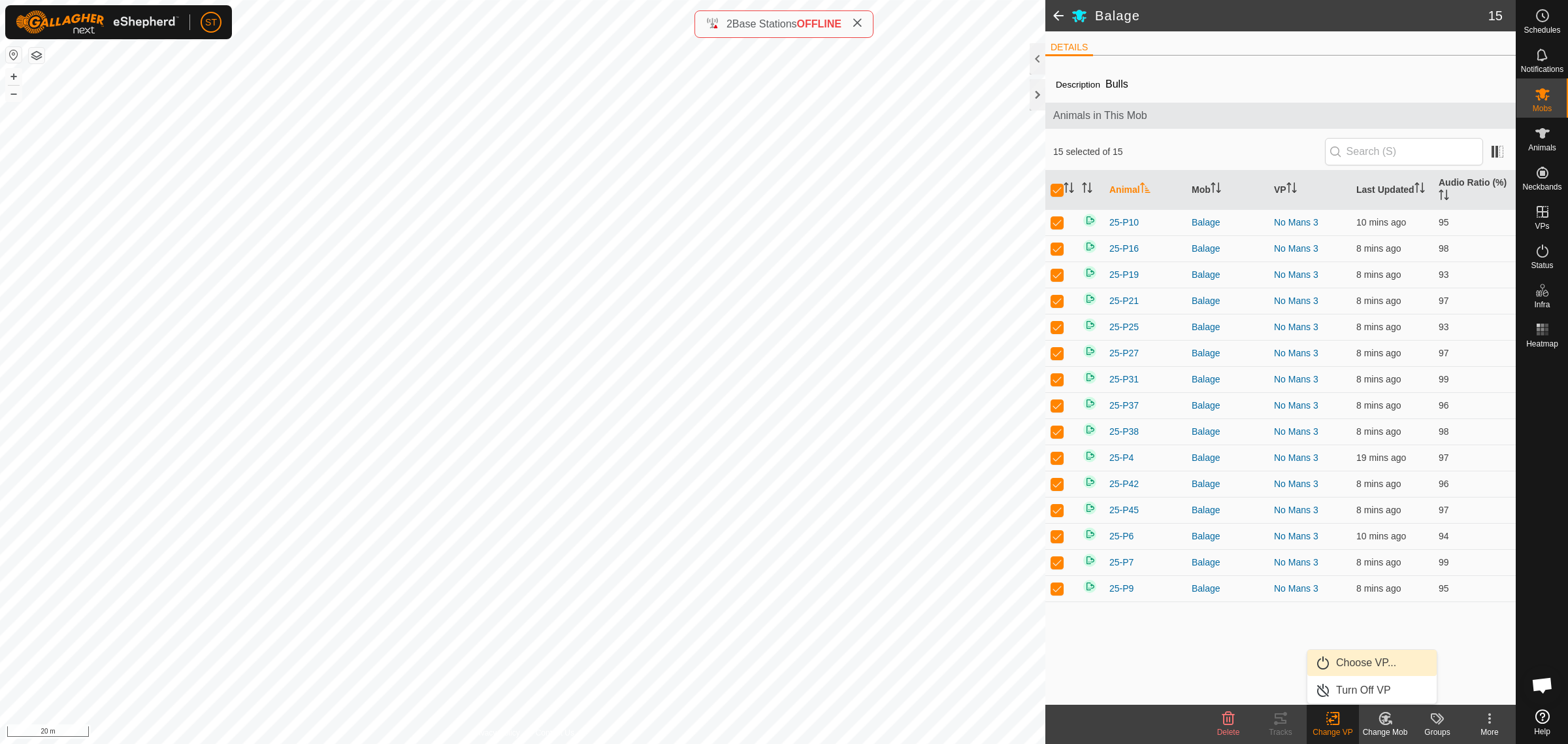
click at [1354, 665] on link "Choose VP..." at bounding box center [1372, 662] width 129 height 26
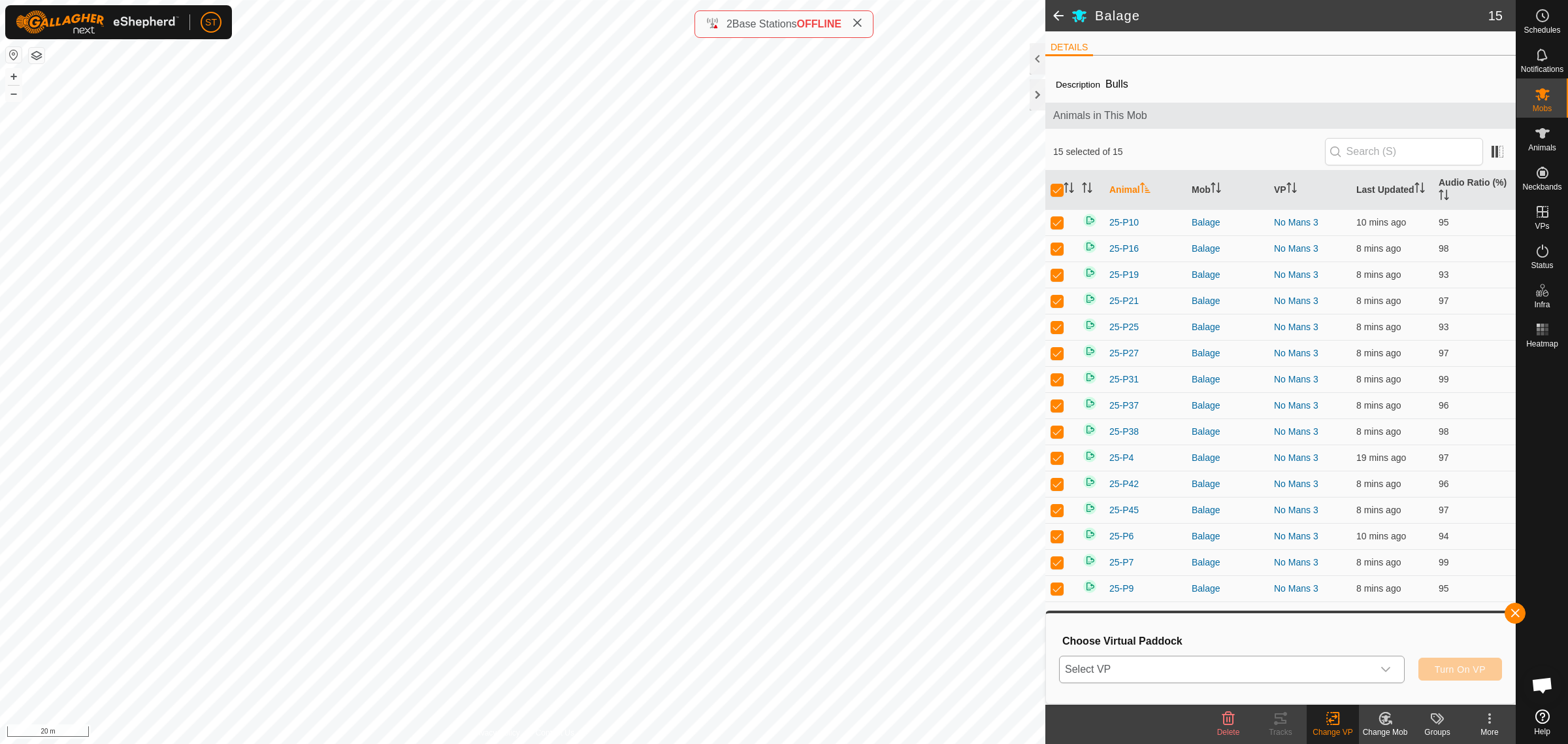
click at [1386, 670] on icon "dropdown trigger" at bounding box center [1385, 669] width 9 height 5
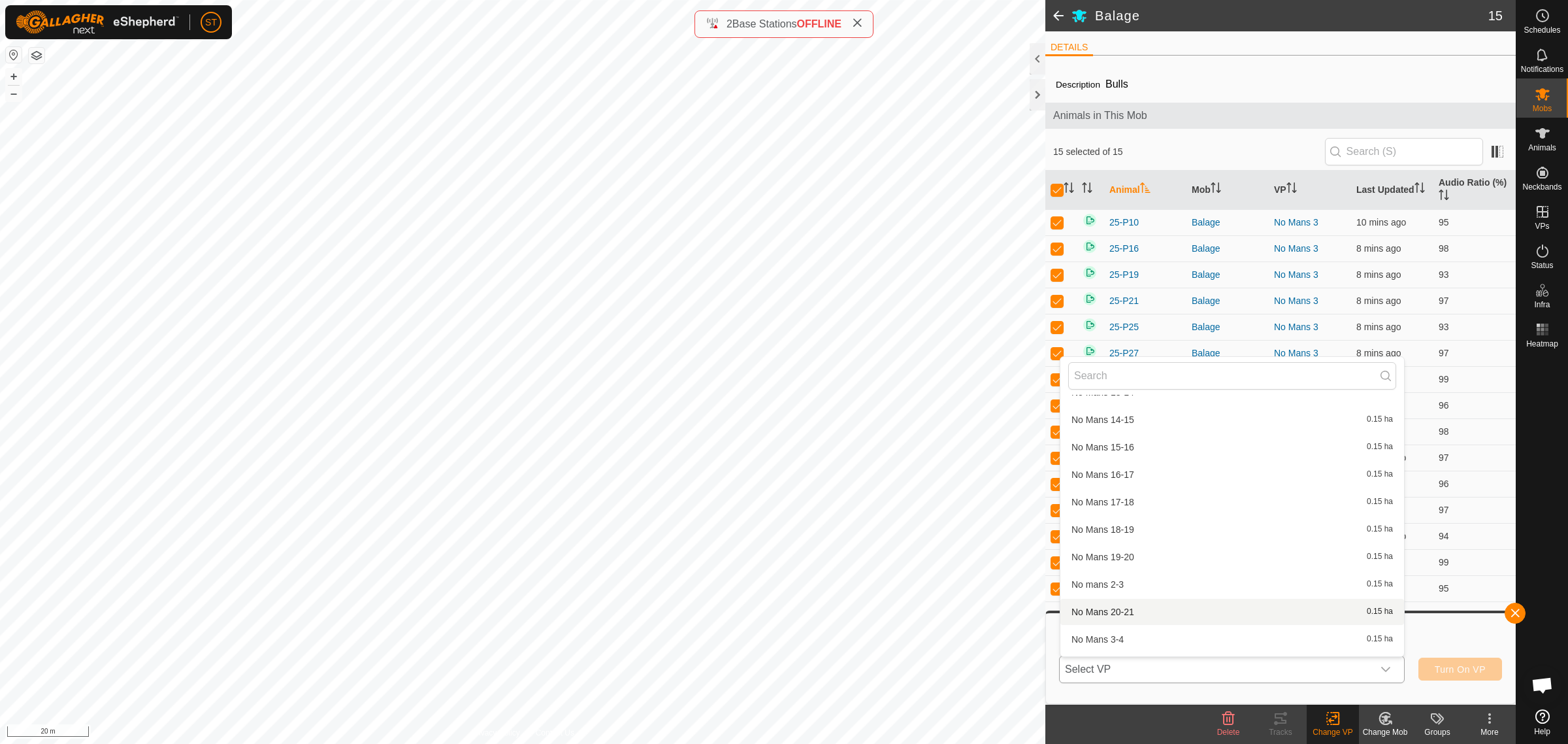
scroll to position [13315, 0]
click at [1113, 606] on li "No Mans 4-5 0.15 ha" at bounding box center [1231, 618] width 343 height 26
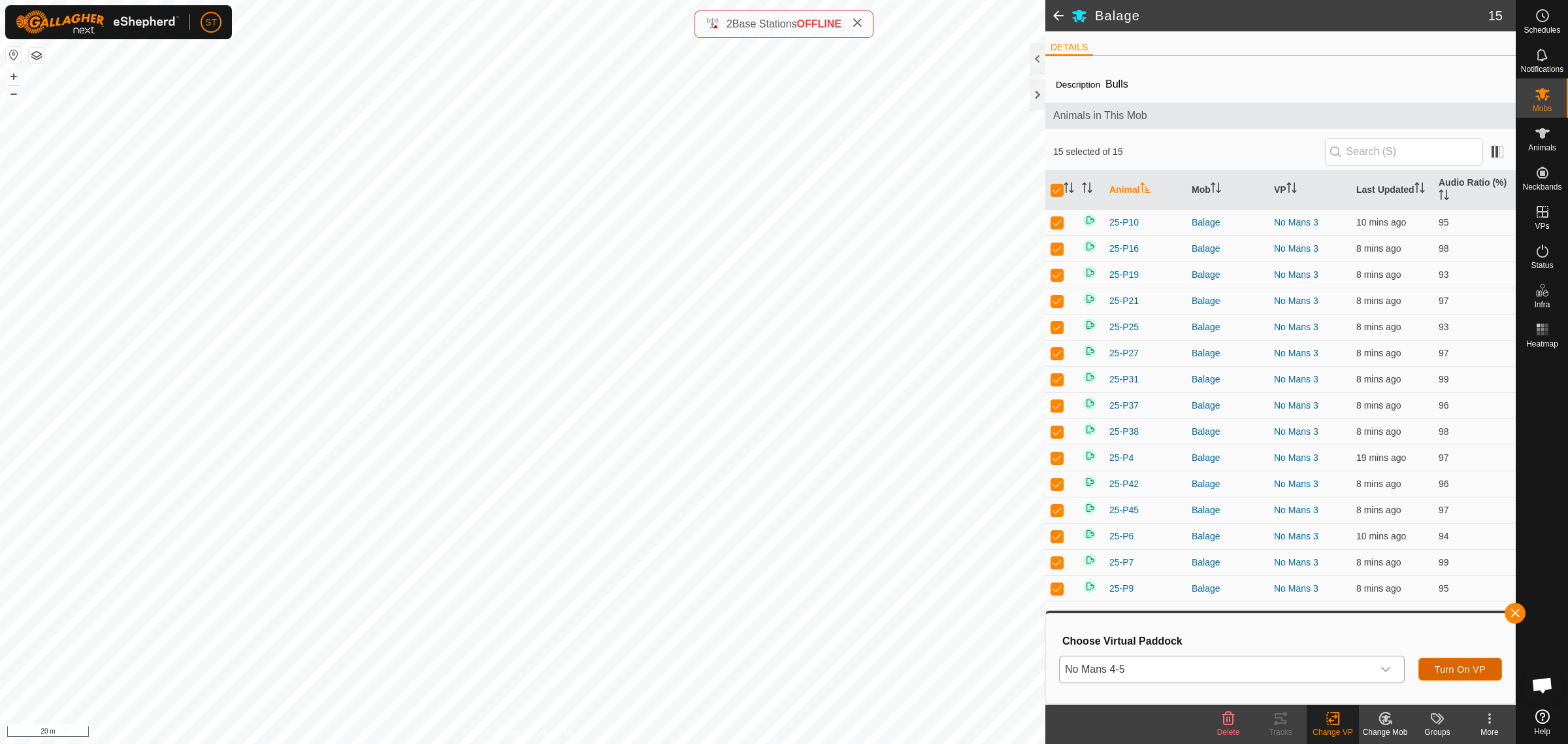
click at [1447, 667] on span "Turn On VP" at bounding box center [1461, 669] width 51 height 11
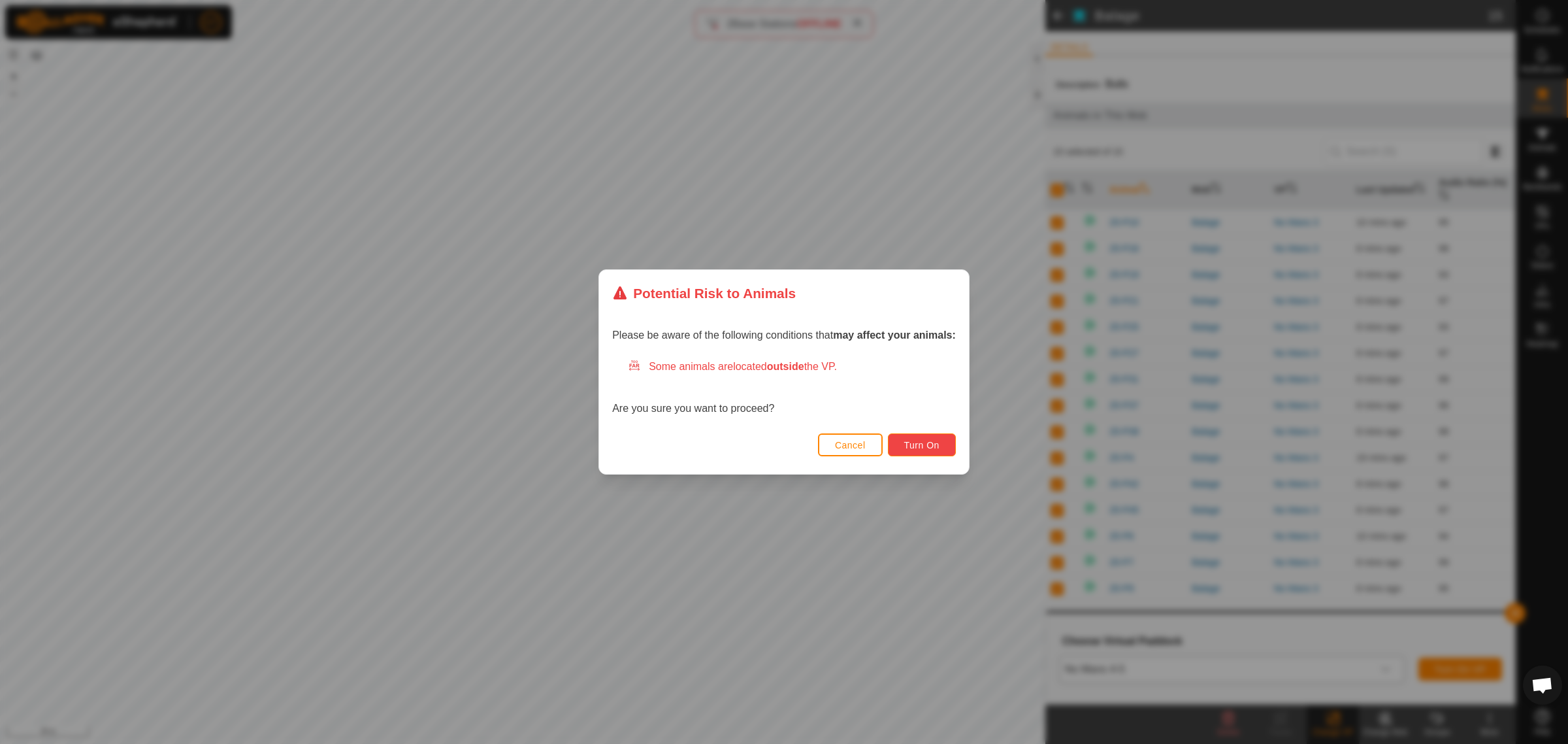
click at [932, 442] on span "Turn On" at bounding box center [921, 445] width 35 height 11
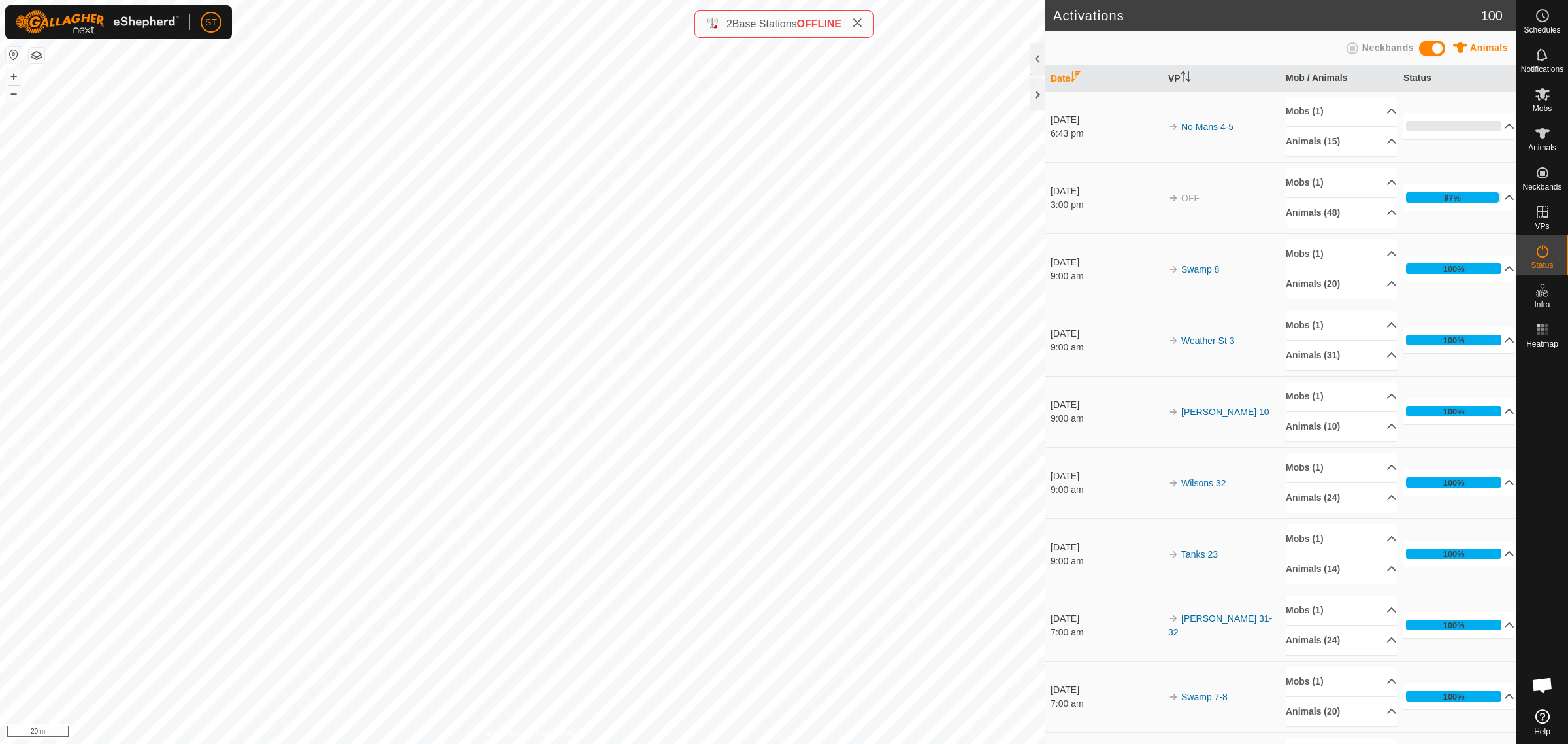
scroll to position [408, 0]
